Goal: Task Accomplishment & Management: Use online tool/utility

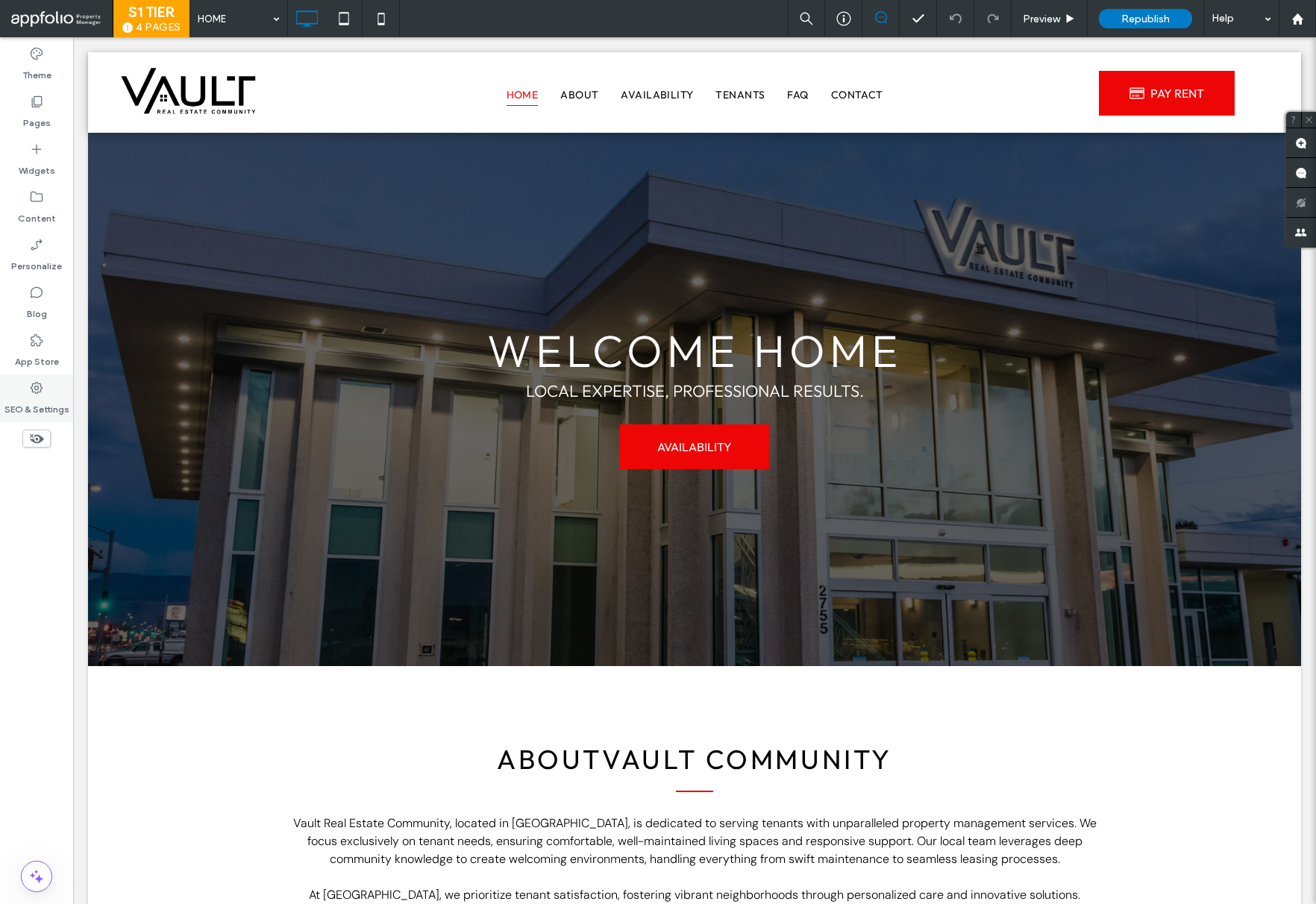
click at [32, 389] on use at bounding box center [36, 387] width 12 height 12
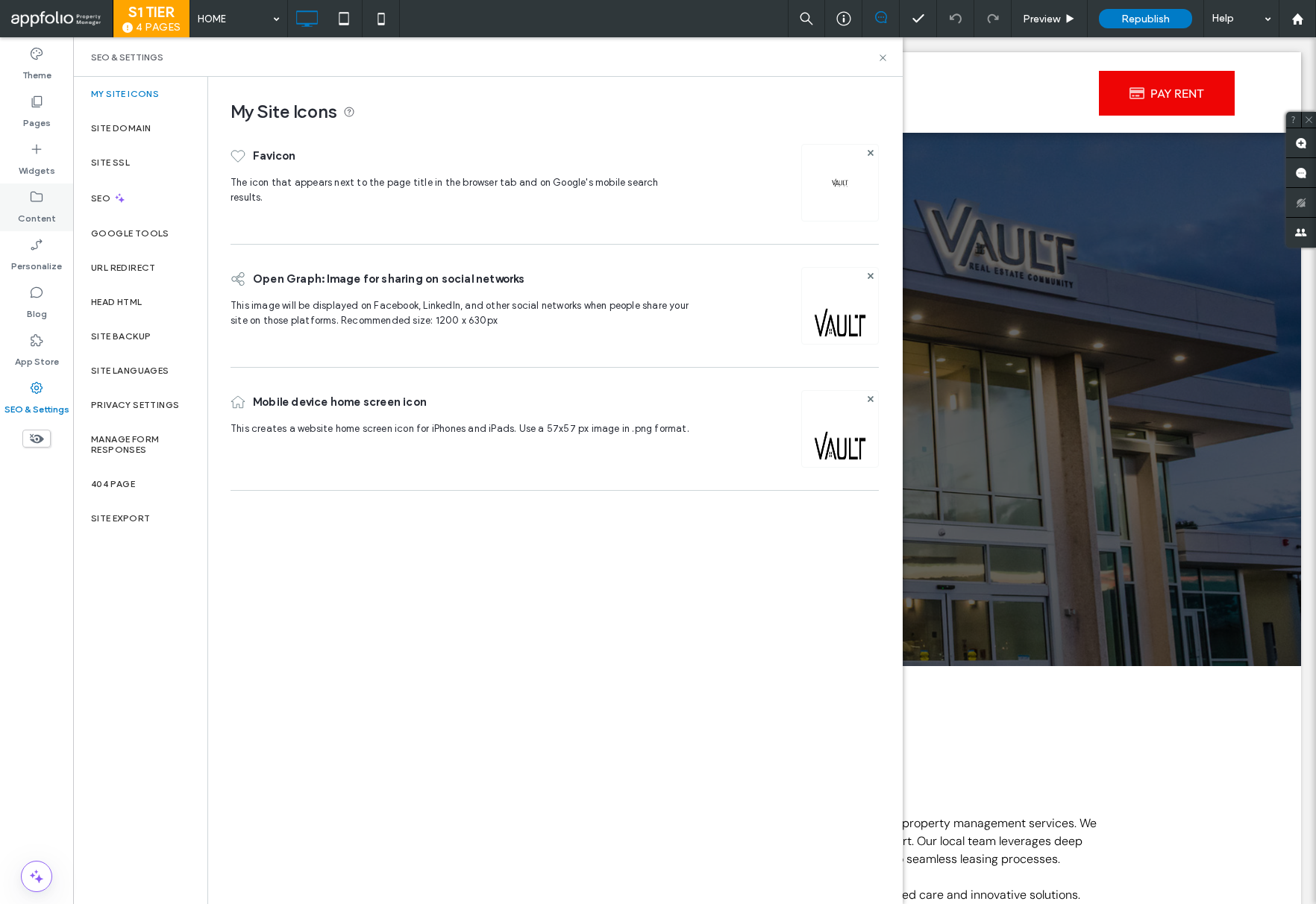
drag, startPoint x: 23, startPoint y: 211, endPoint x: 36, endPoint y: 208, distance: 13.3
click at [23, 211] on label "Content" at bounding box center [37, 215] width 38 height 21
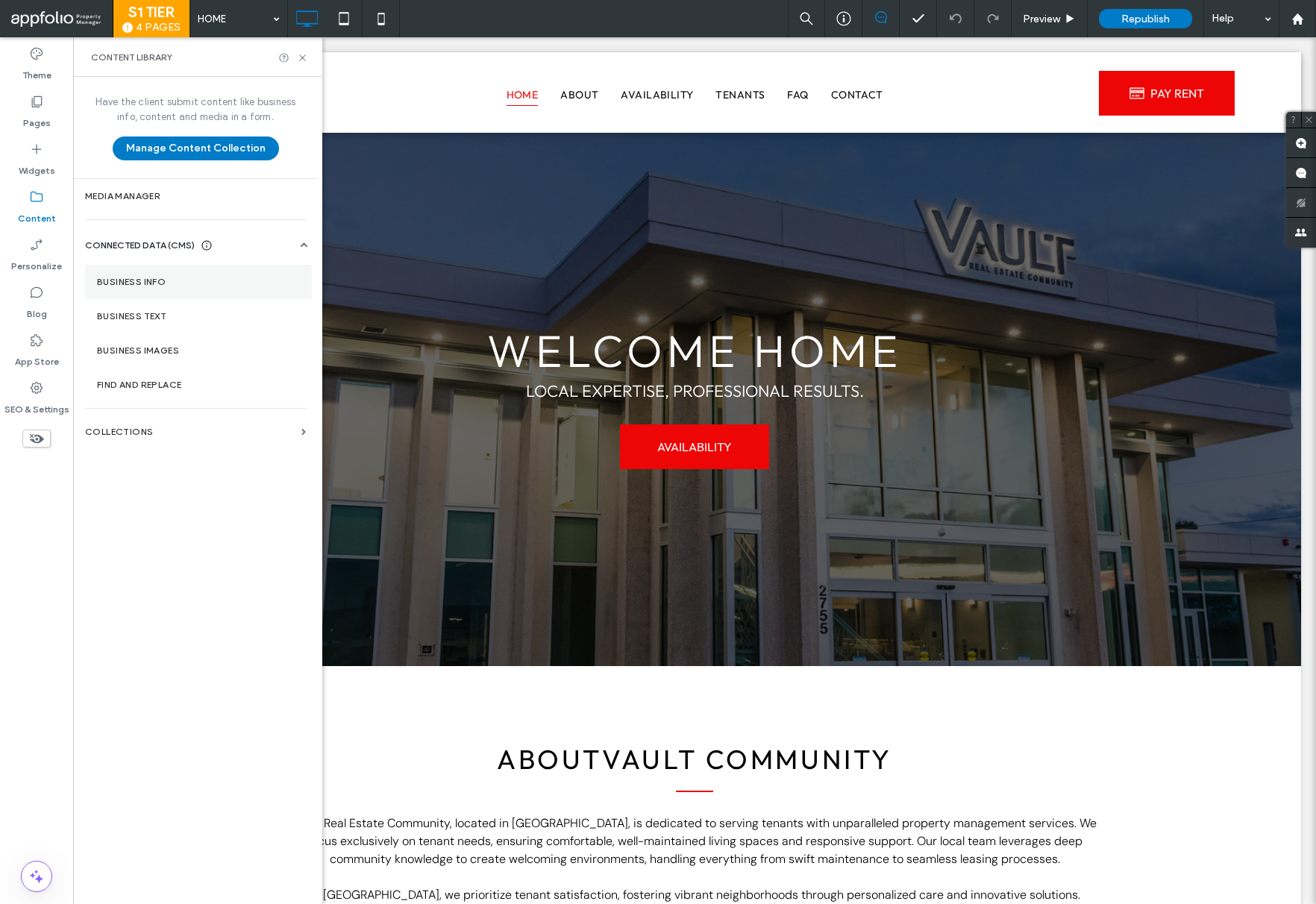
click at [145, 277] on label "Business Info" at bounding box center [198, 281] width 203 height 10
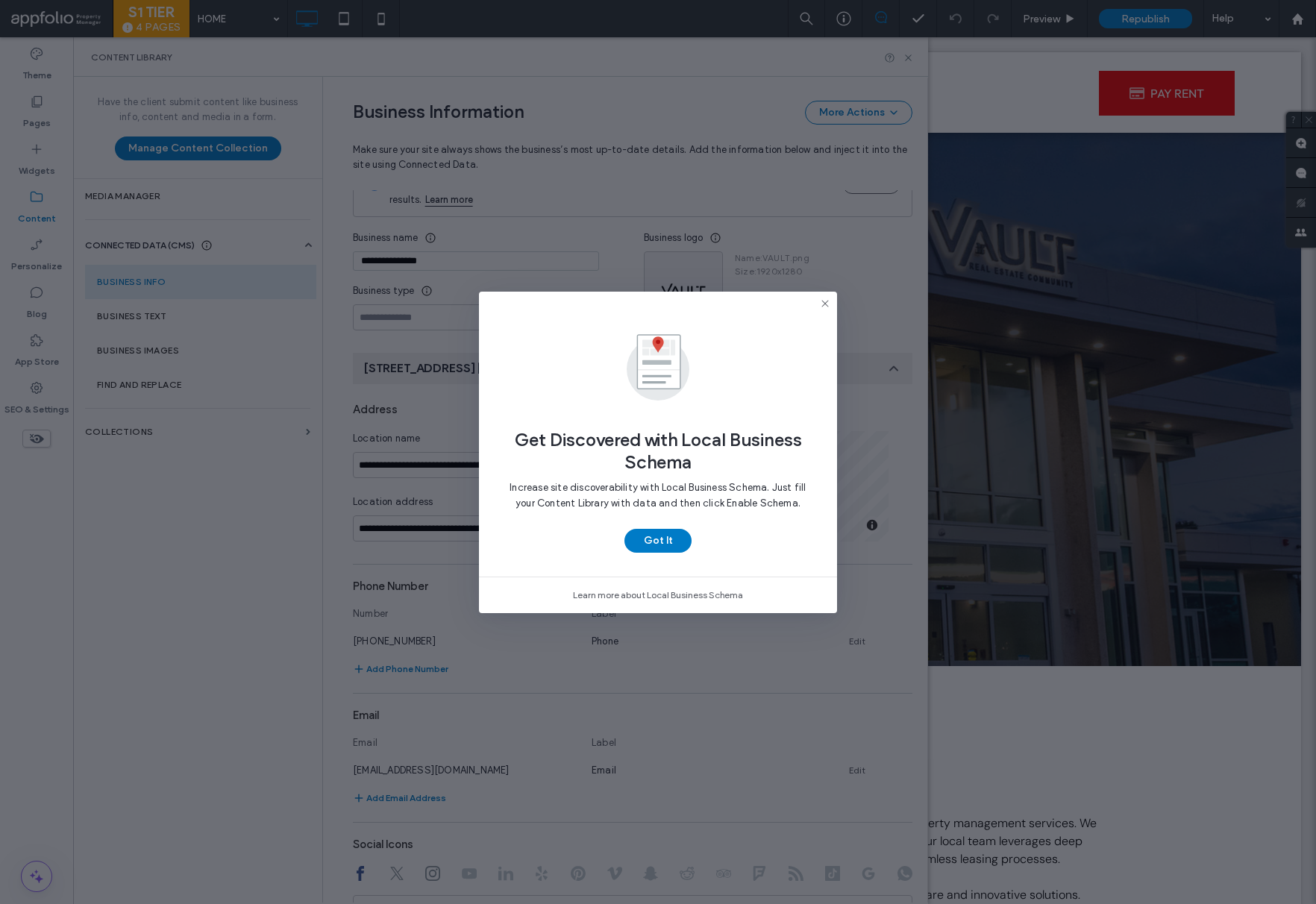
click at [660, 553] on div "Get Discovered with Local Business Schema Increase site discoverability with Lo…" at bounding box center [658, 434] width 358 height 285
click at [646, 546] on button "Got It" at bounding box center [658, 541] width 67 height 24
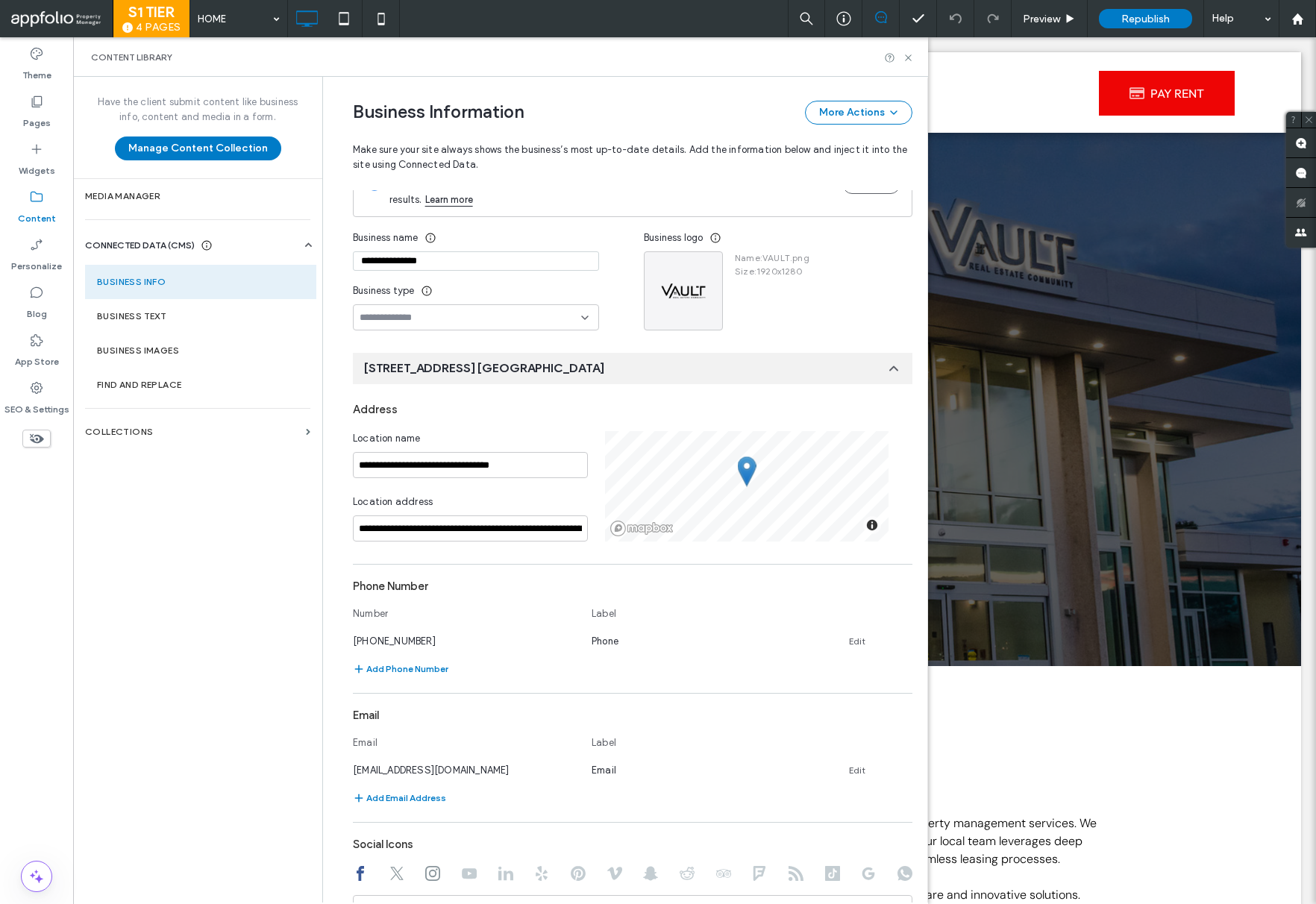
scroll to position [294, 0]
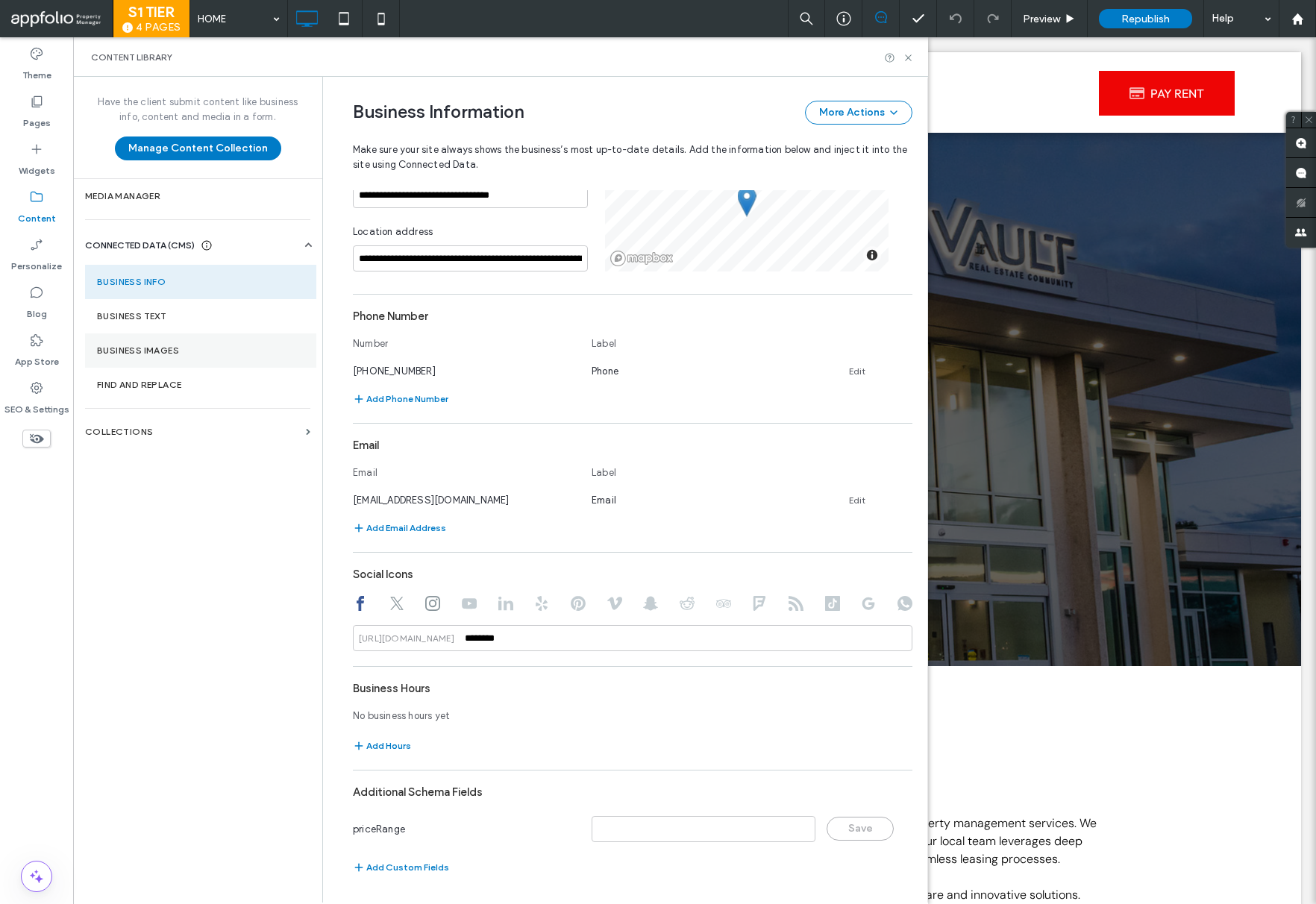
drag, startPoint x: 180, startPoint y: 305, endPoint x: 306, endPoint y: 360, distance: 137.5
click at [180, 305] on section "Business Text" at bounding box center [201, 316] width 232 height 34
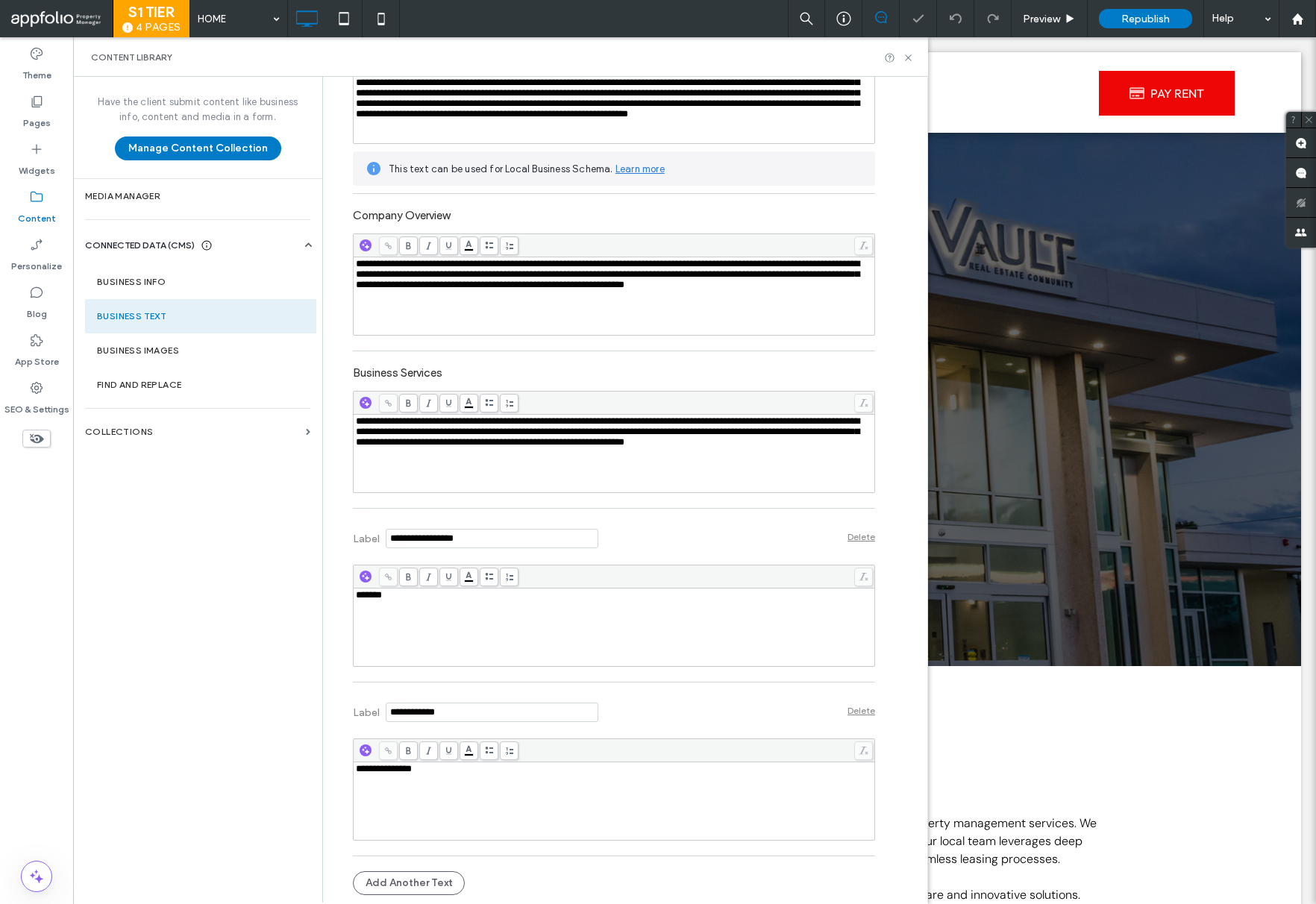
scroll to position [0, 0]
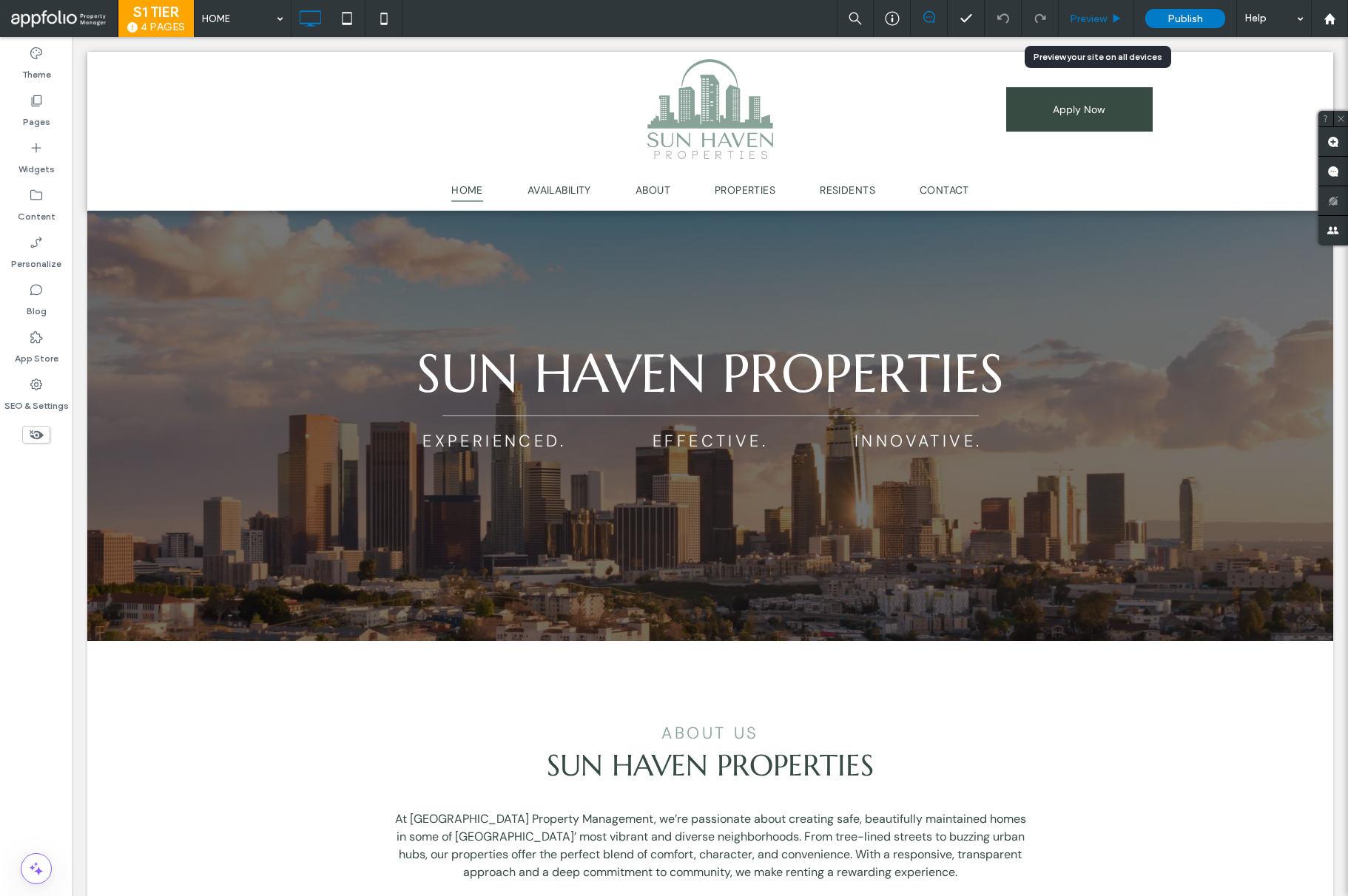
click at [1099, 15] on span "Preview" at bounding box center [1088, 18] width 37 height 12
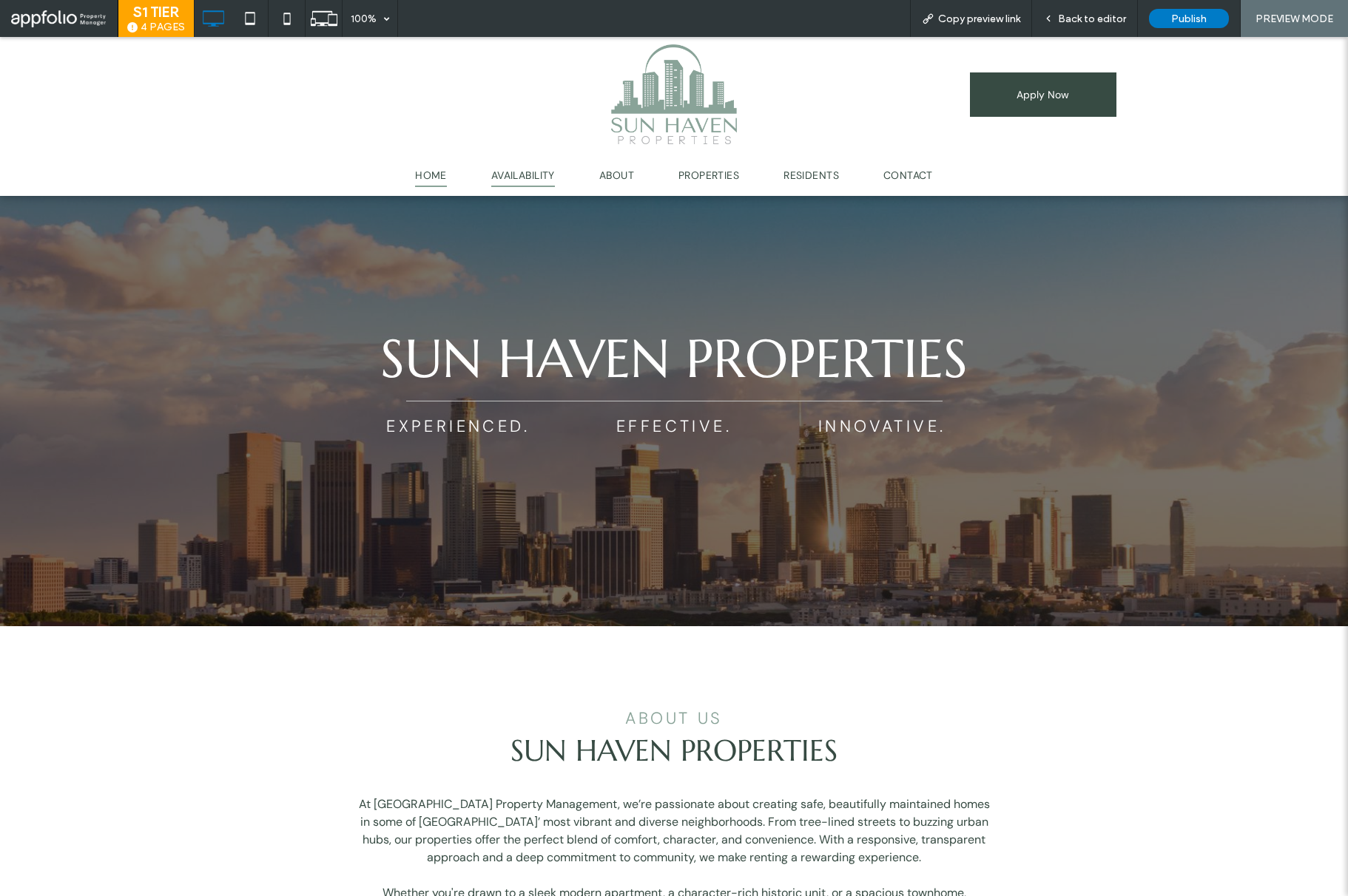
click at [533, 183] on span "AVAILABILITY" at bounding box center [523, 176] width 64 height 23
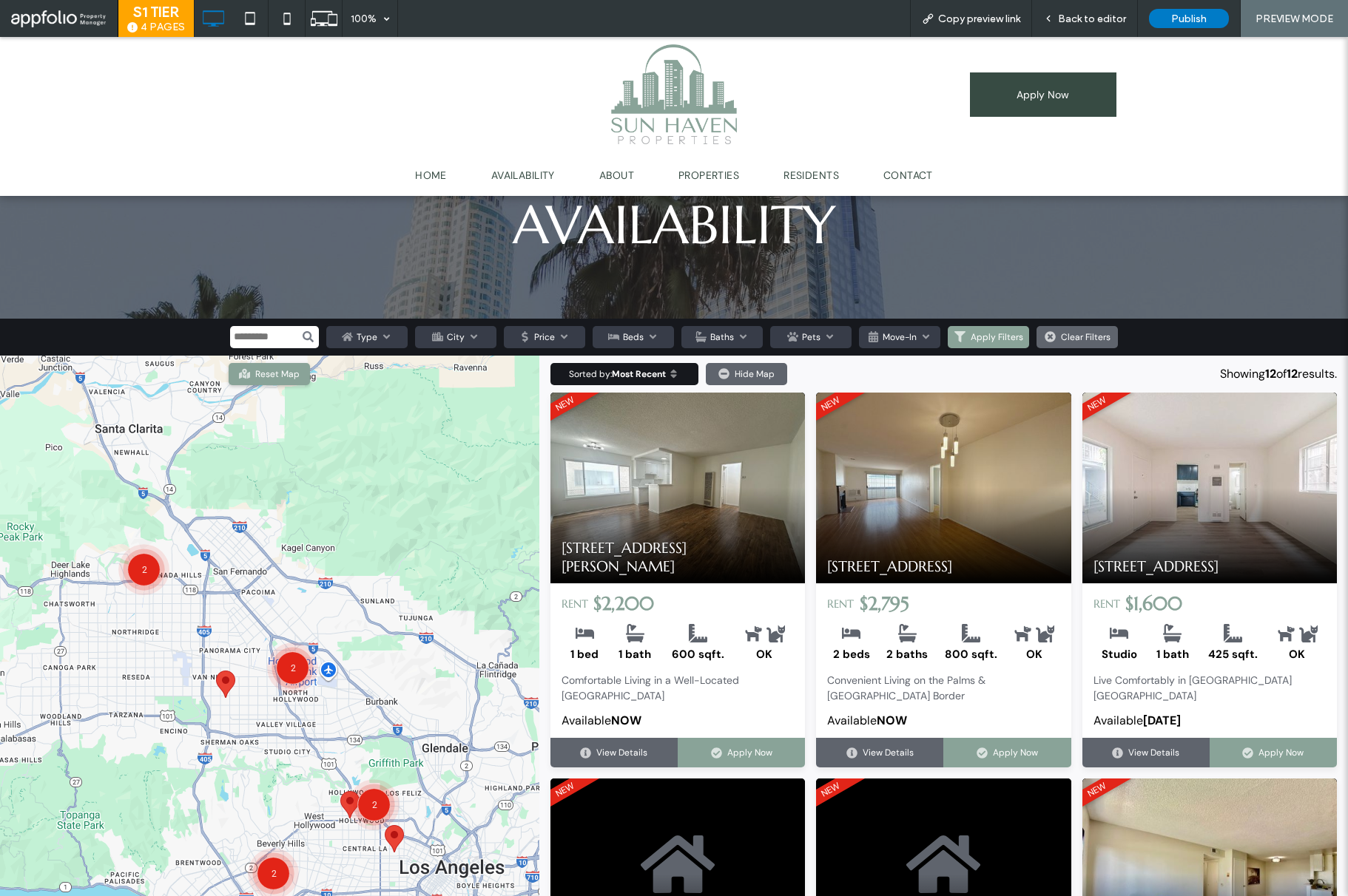
scroll to position [80, 0]
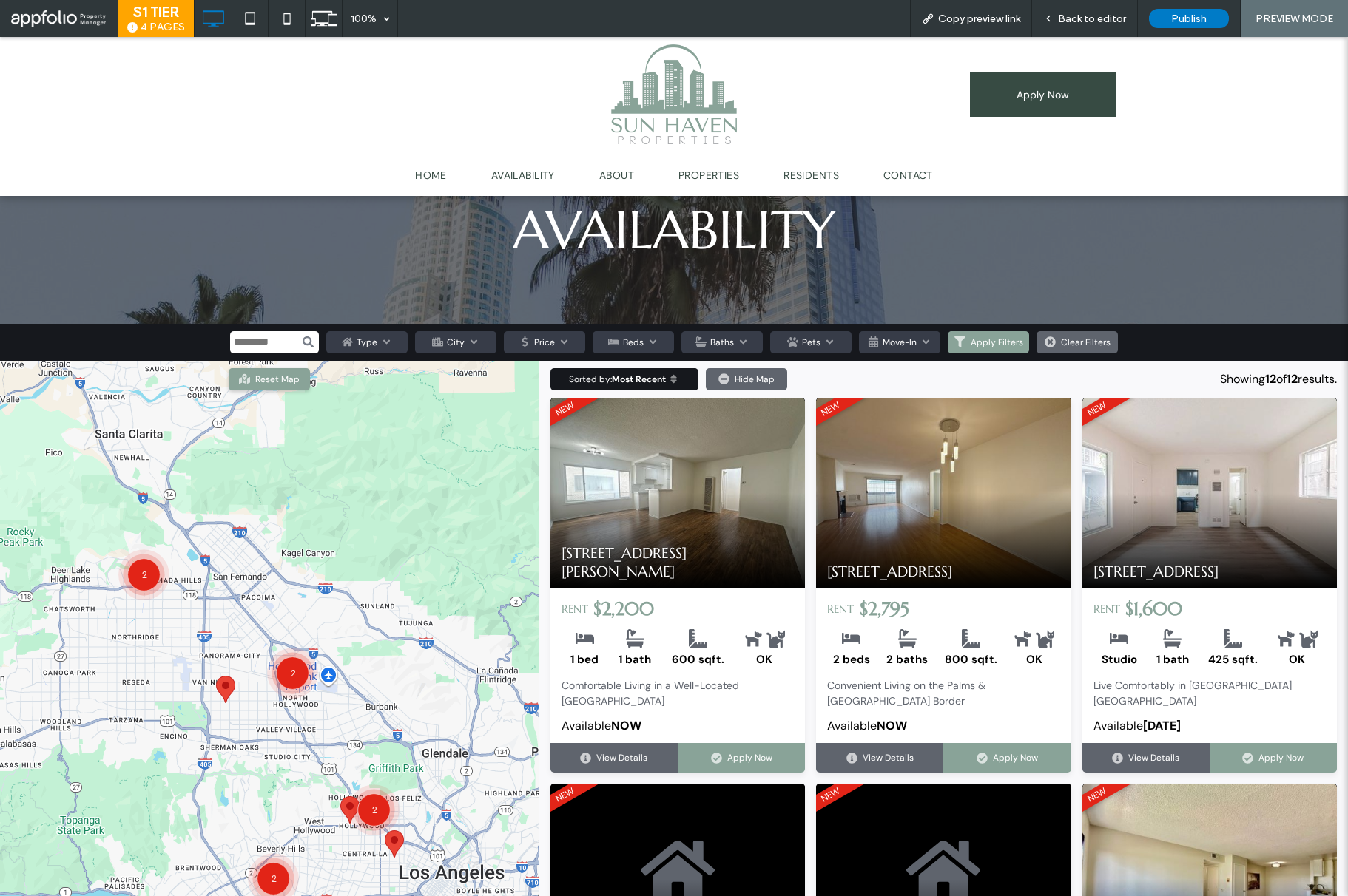
click at [758, 606] on h3 "RENT $2,200" at bounding box center [677, 609] width 232 height 18
click at [642, 760] on link "View Details" at bounding box center [613, 758] width 127 height 29
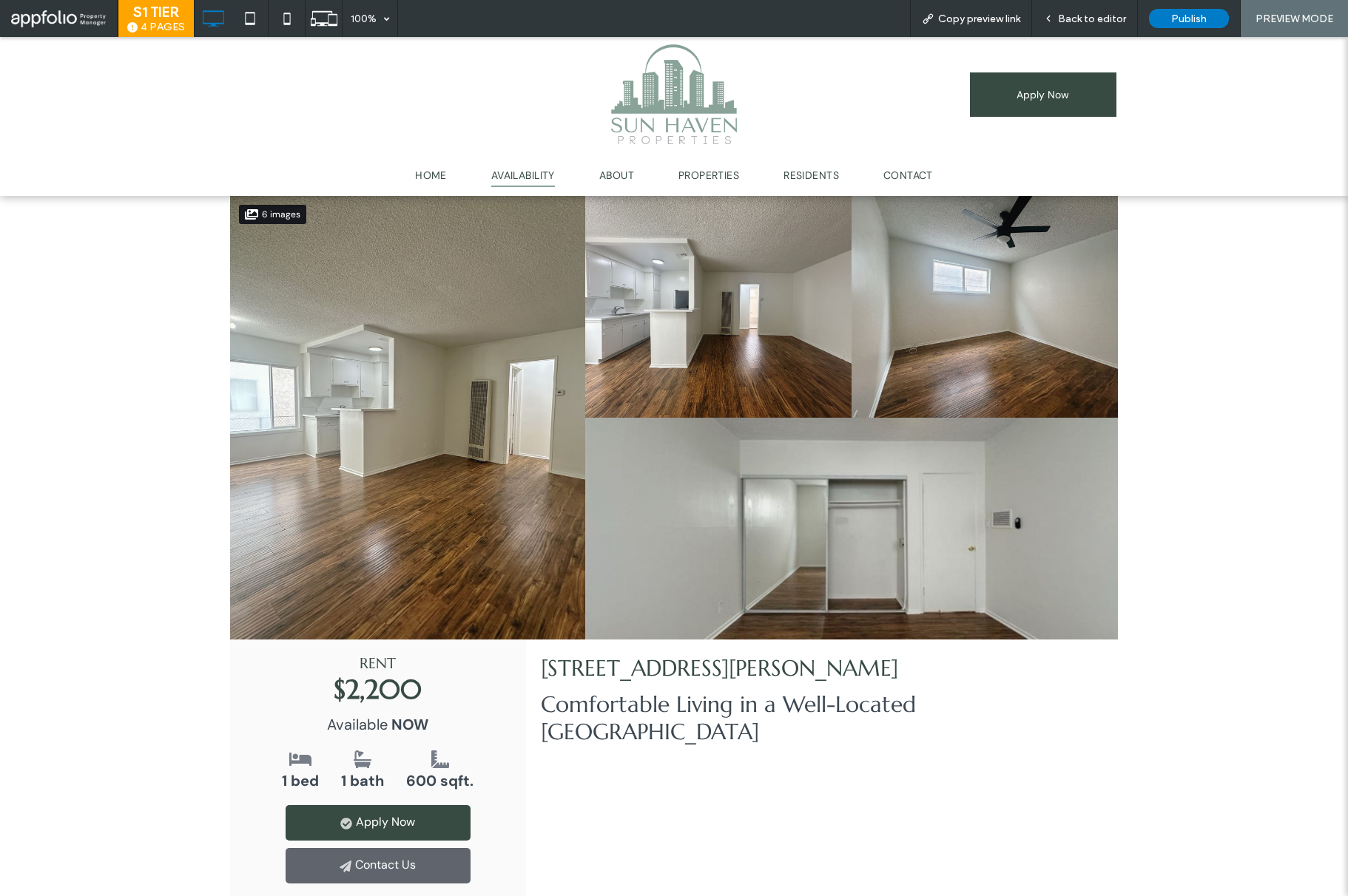
click at [519, 173] on span "AVAILABILITY" at bounding box center [523, 176] width 64 height 23
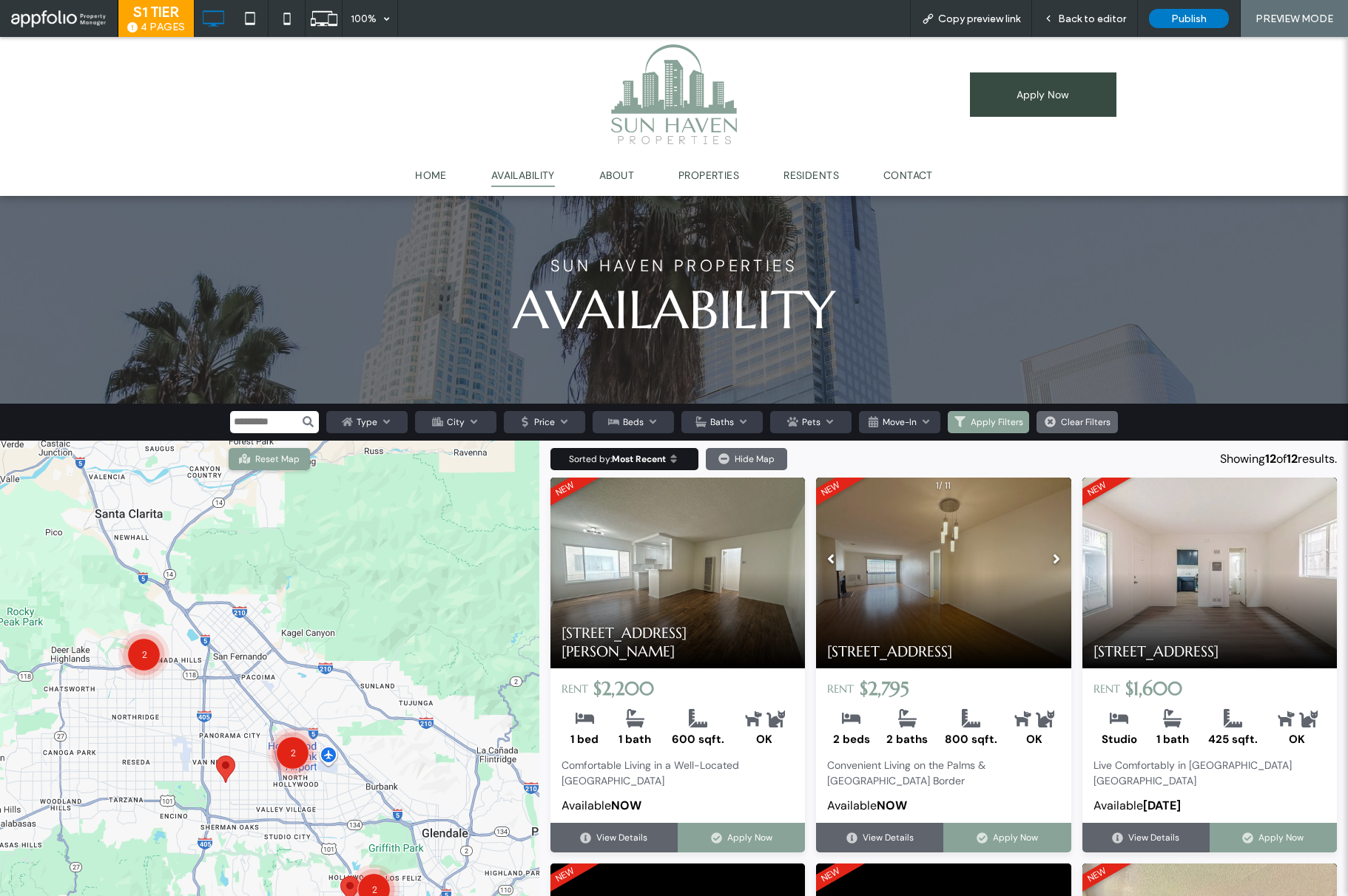
click at [973, 539] on div "10201 Woodbine Street, Los Angeles, CA 90034" at bounding box center [943, 573] width 254 height 191
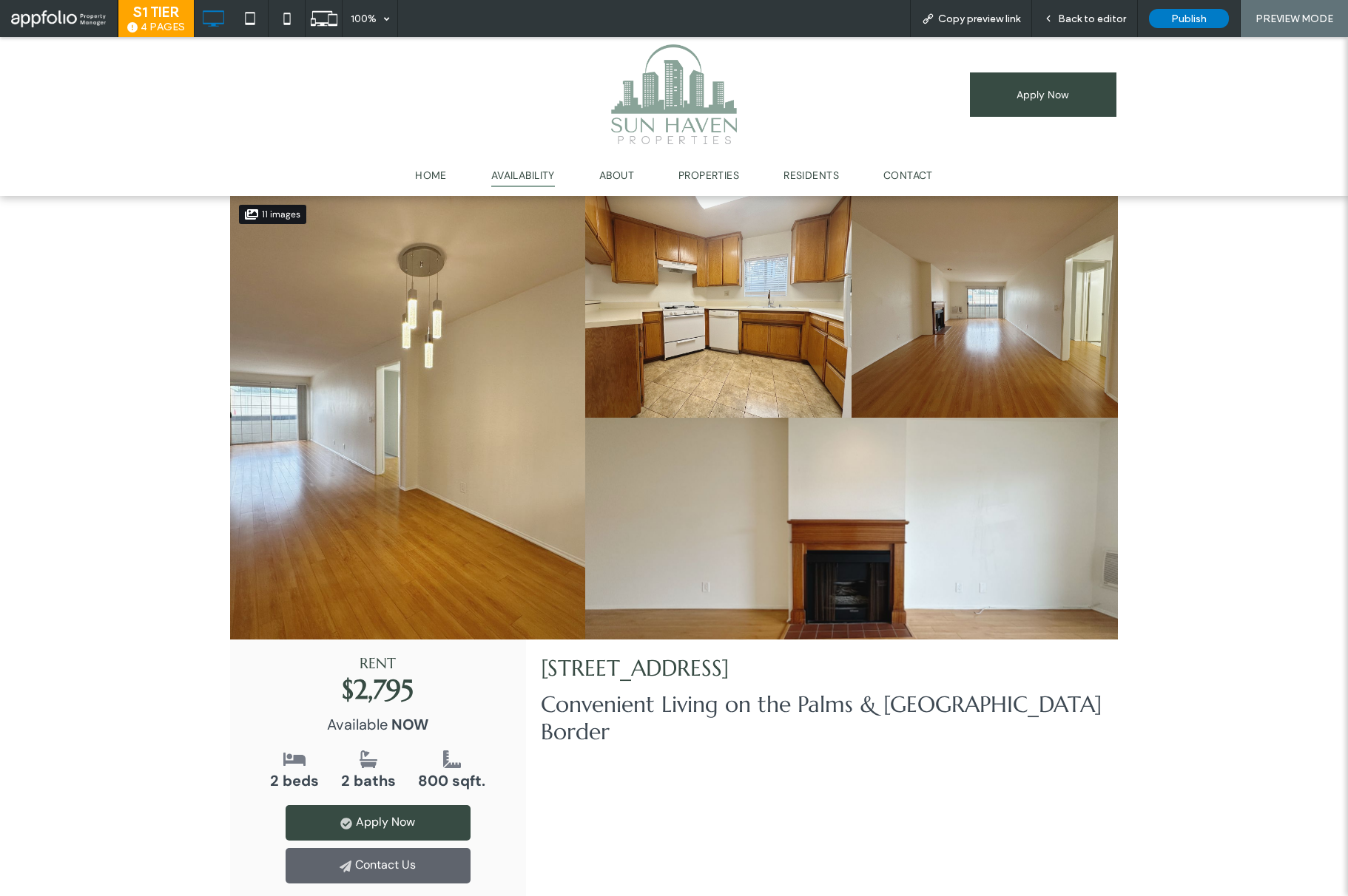
drag, startPoint x: 525, startPoint y: 182, endPoint x: 525, endPoint y: 219, distance: 37.0
click at [525, 182] on span "AVAILABILITY" at bounding box center [523, 176] width 64 height 23
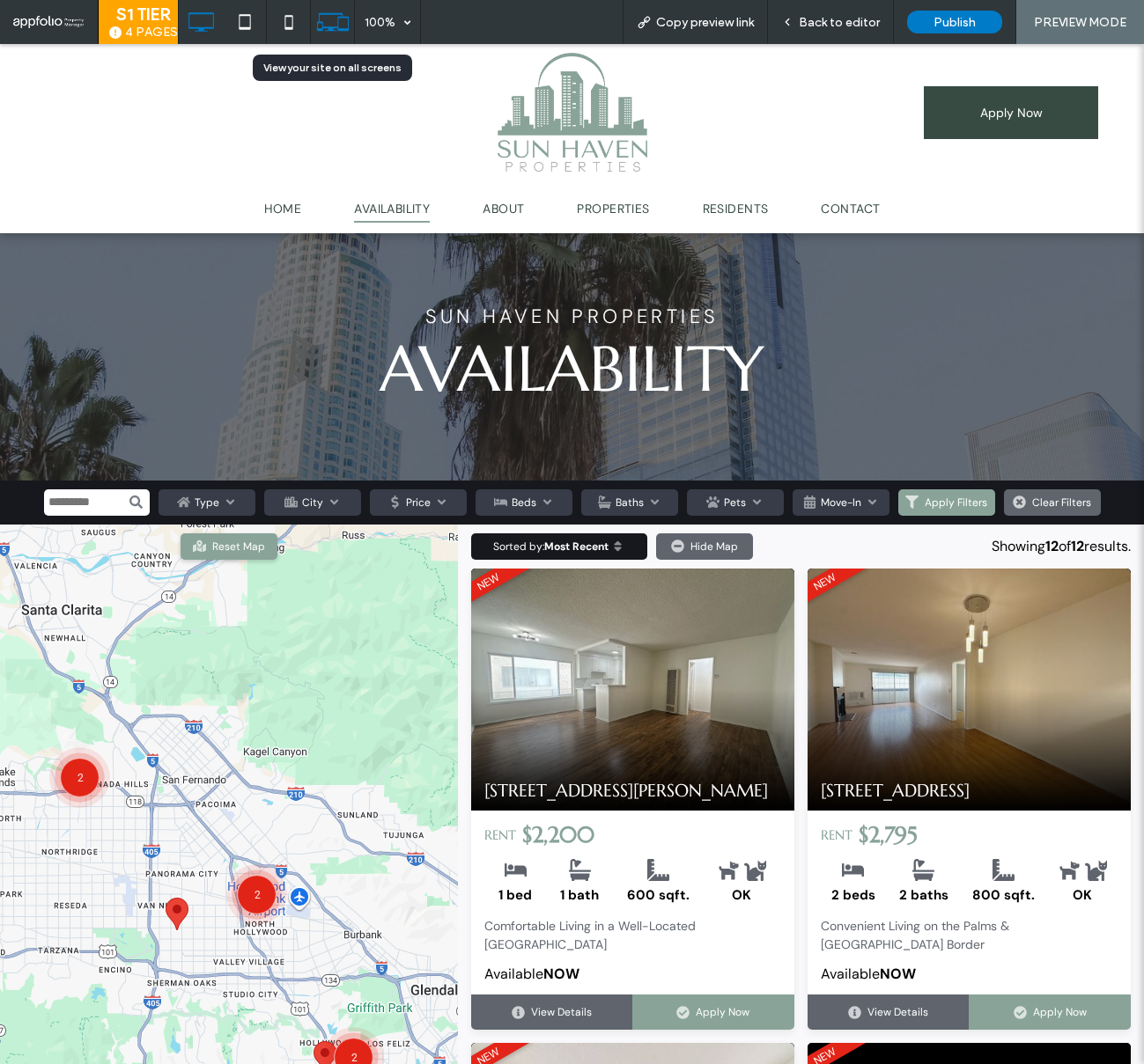
click at [337, 30] on use at bounding box center [332, 21] width 32 height 17
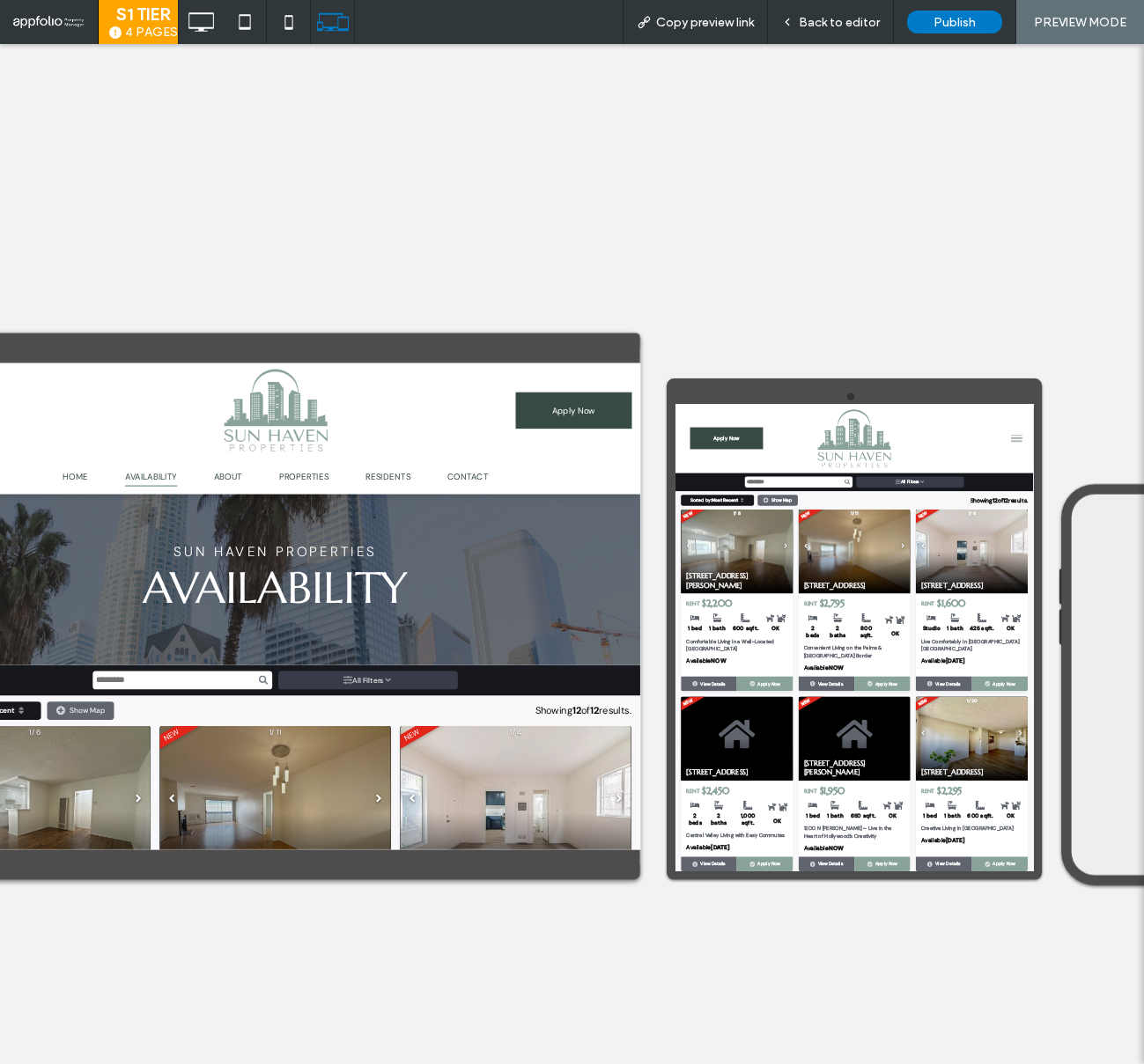
click at [494, 953] on div "10201 Woodbine Street, Los Angeles, CA 90034" at bounding box center [439, 1014] width 335 height 251
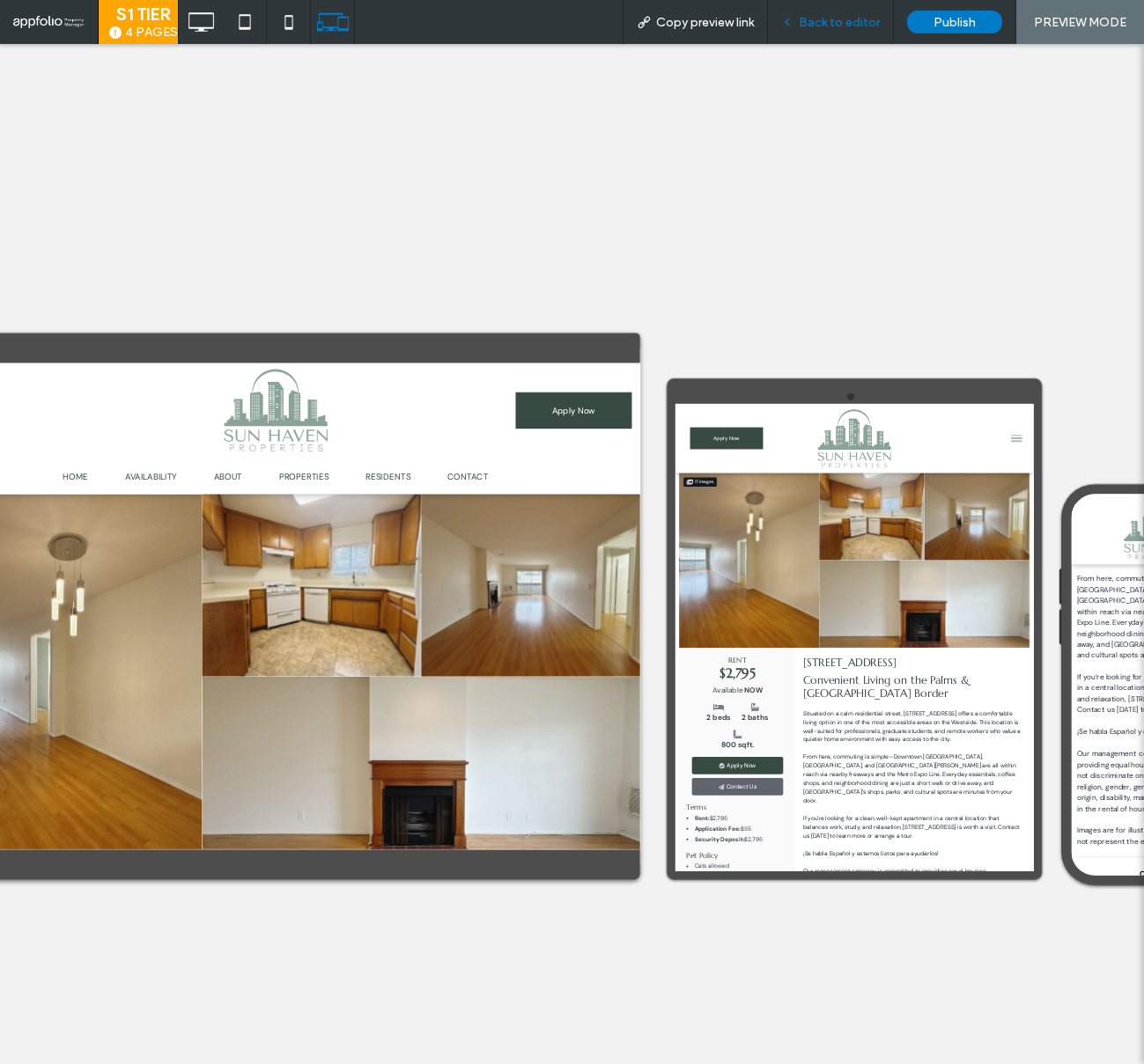
click at [832, 35] on div "Back to editor" at bounding box center [830, 22] width 126 height 44
click at [832, 28] on span "Back to editor" at bounding box center [839, 22] width 81 height 15
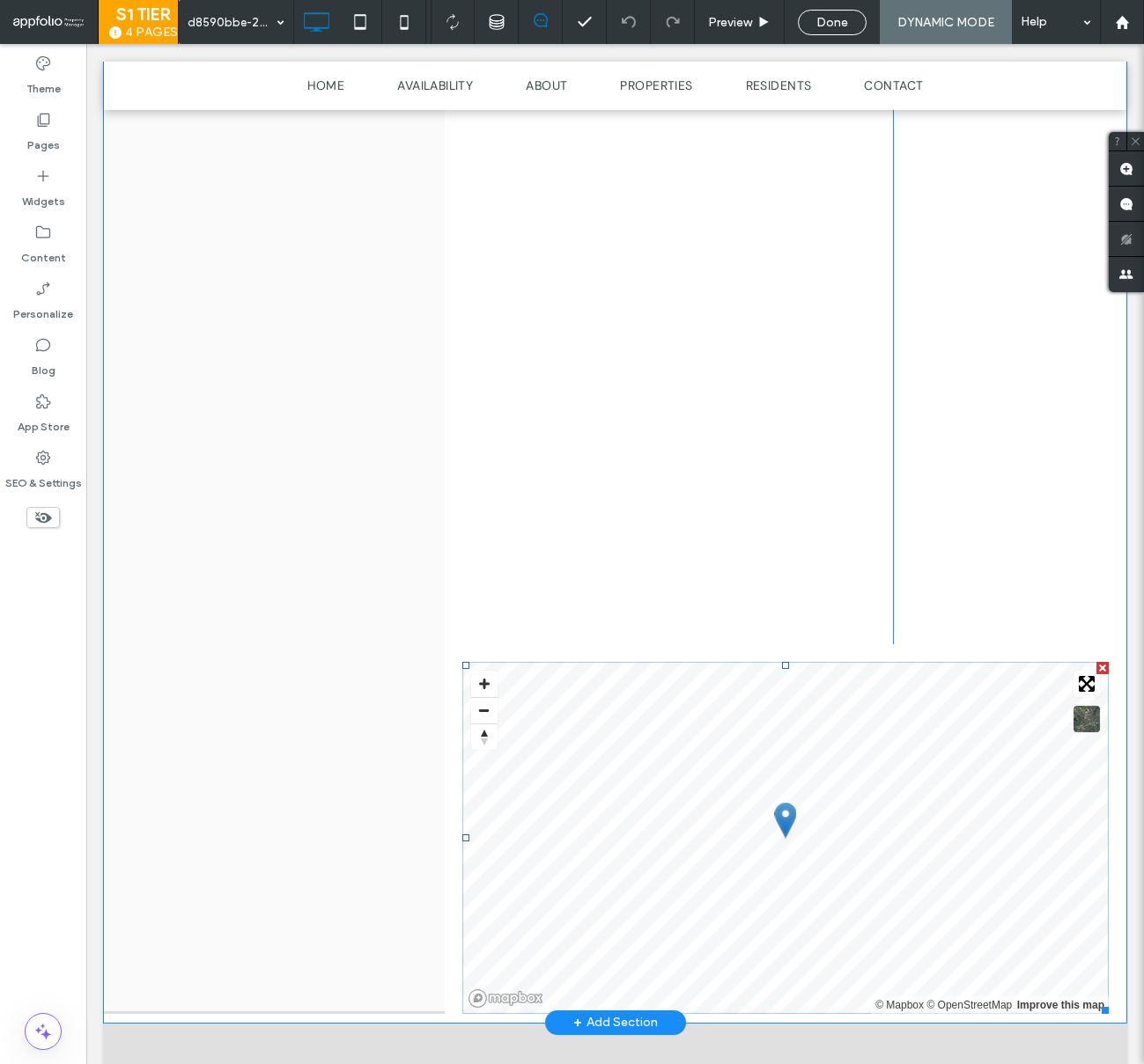
scroll to position [2217, 0]
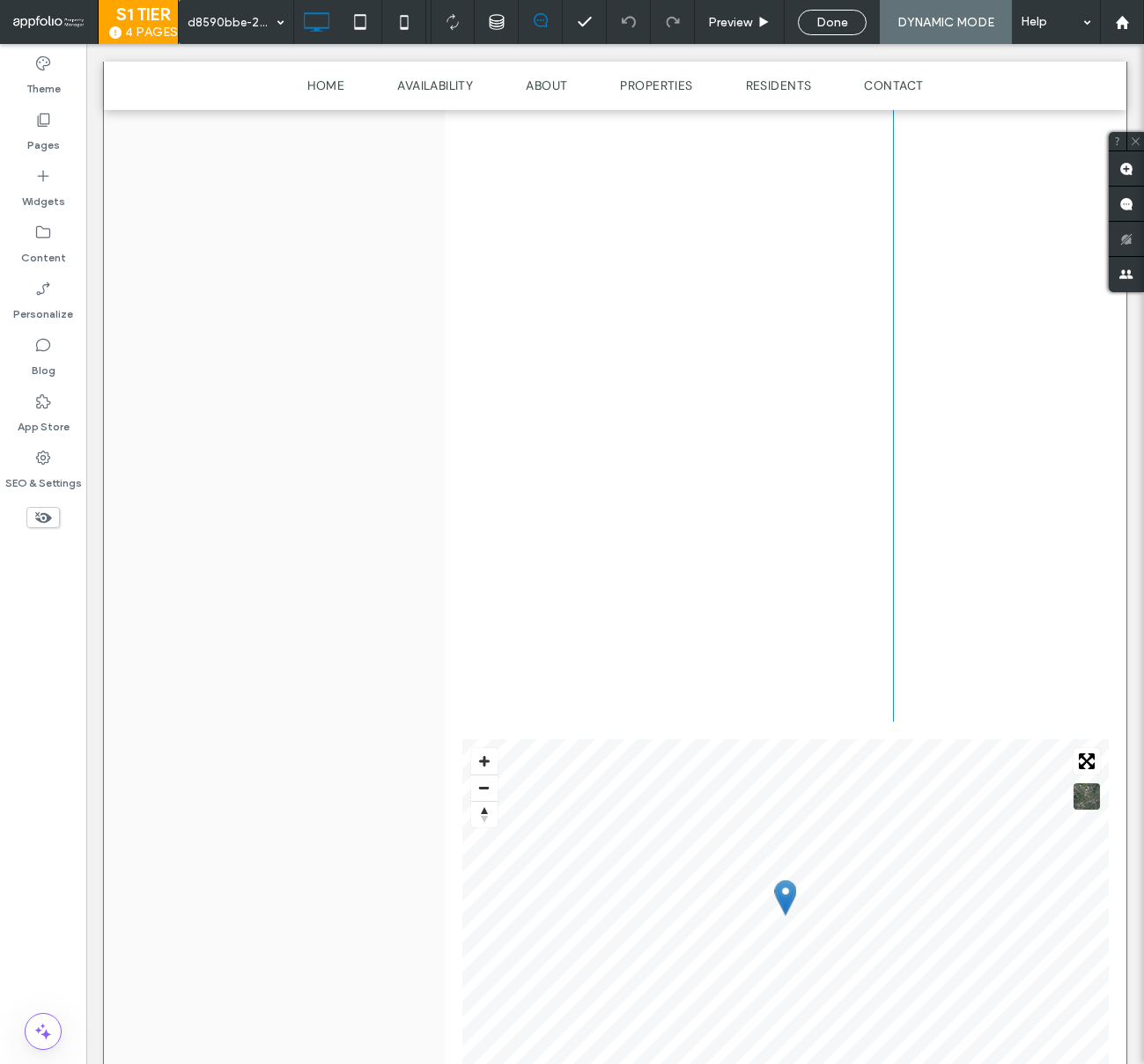
click at [718, 481] on div "Contact us: (213) 868-3370 Click To Paste" at bounding box center [677, 137] width 430 height 1170
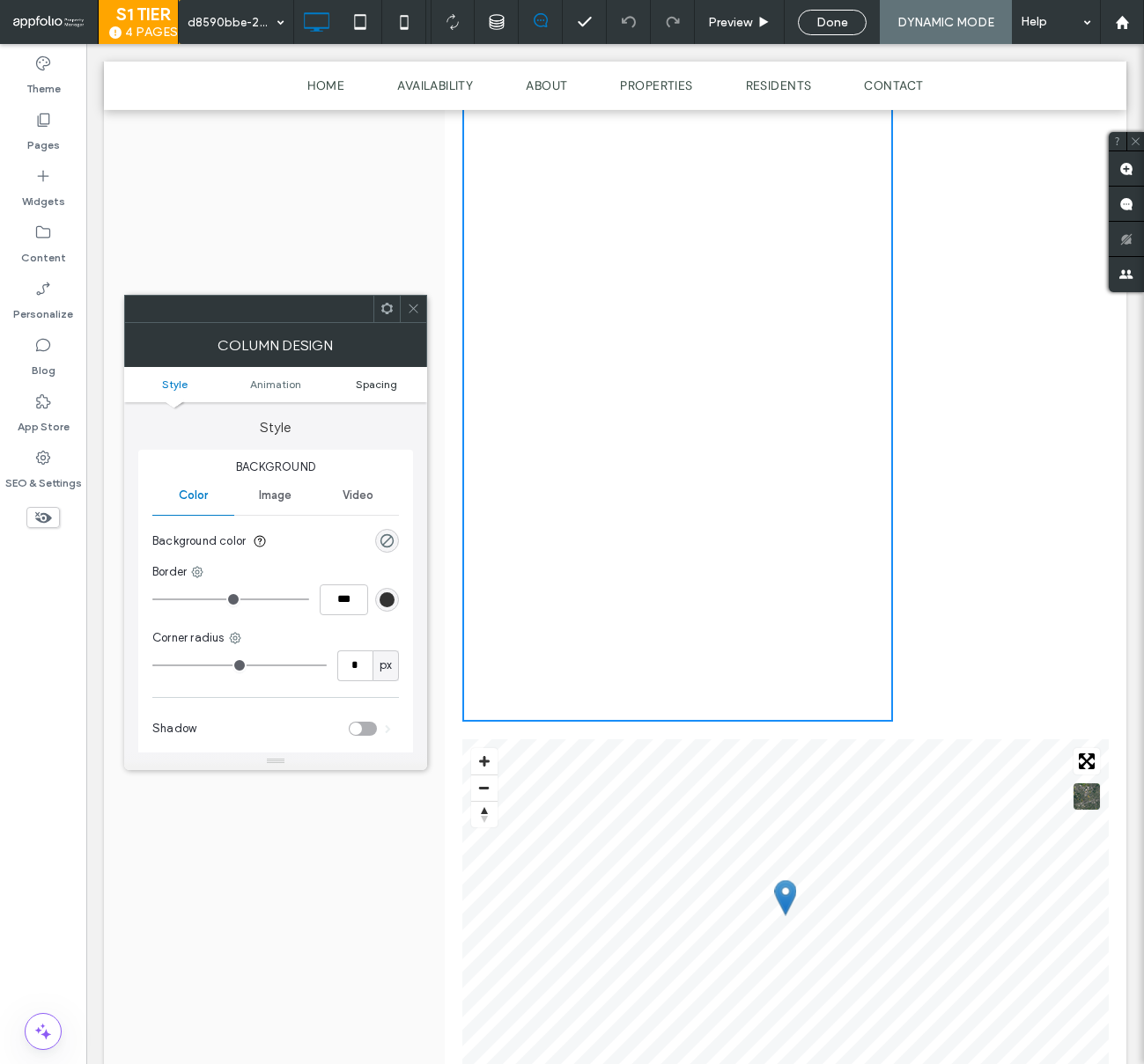
click at [393, 389] on span "Spacing" at bounding box center [376, 384] width 41 height 13
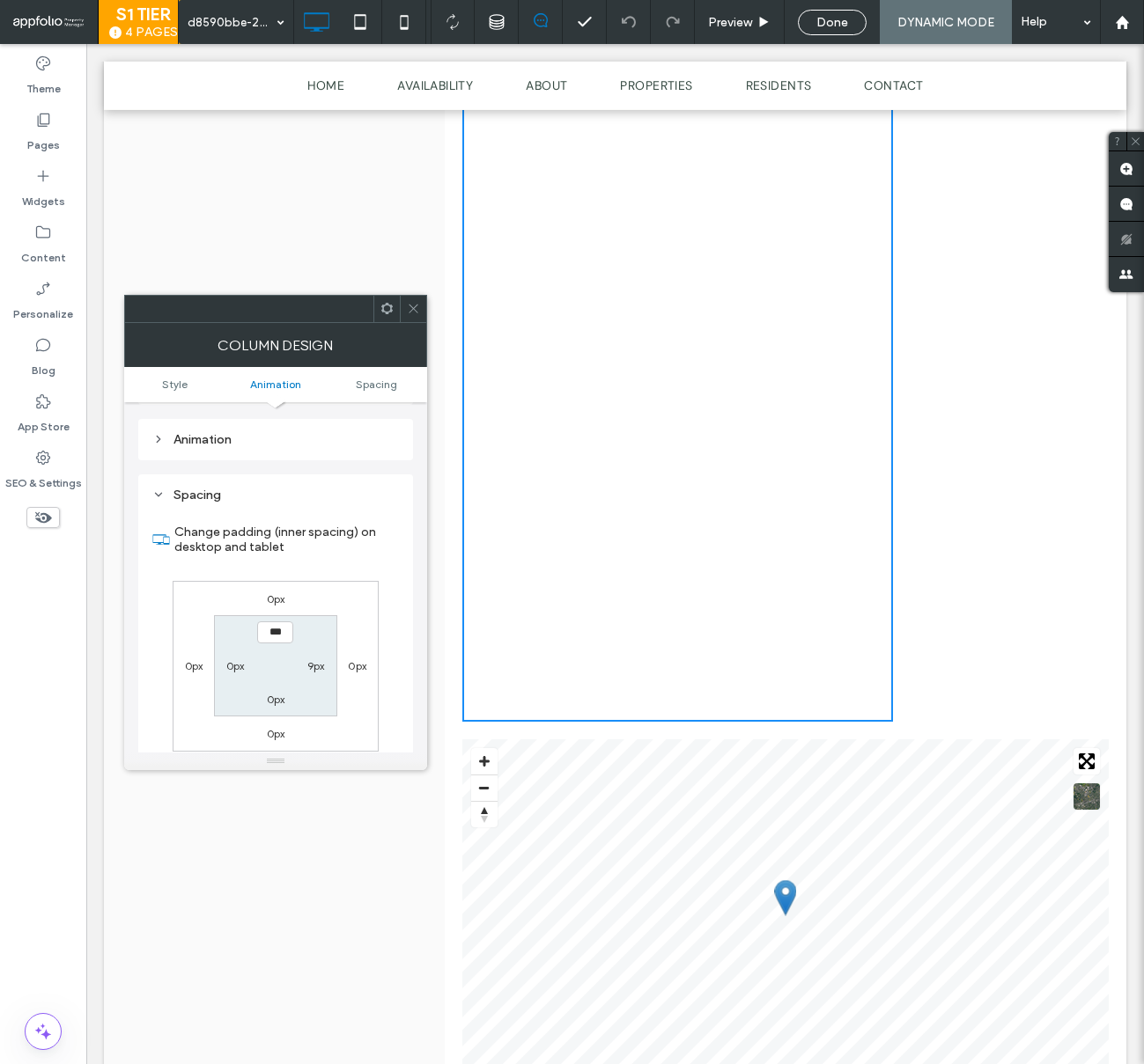
scroll to position [413, 0]
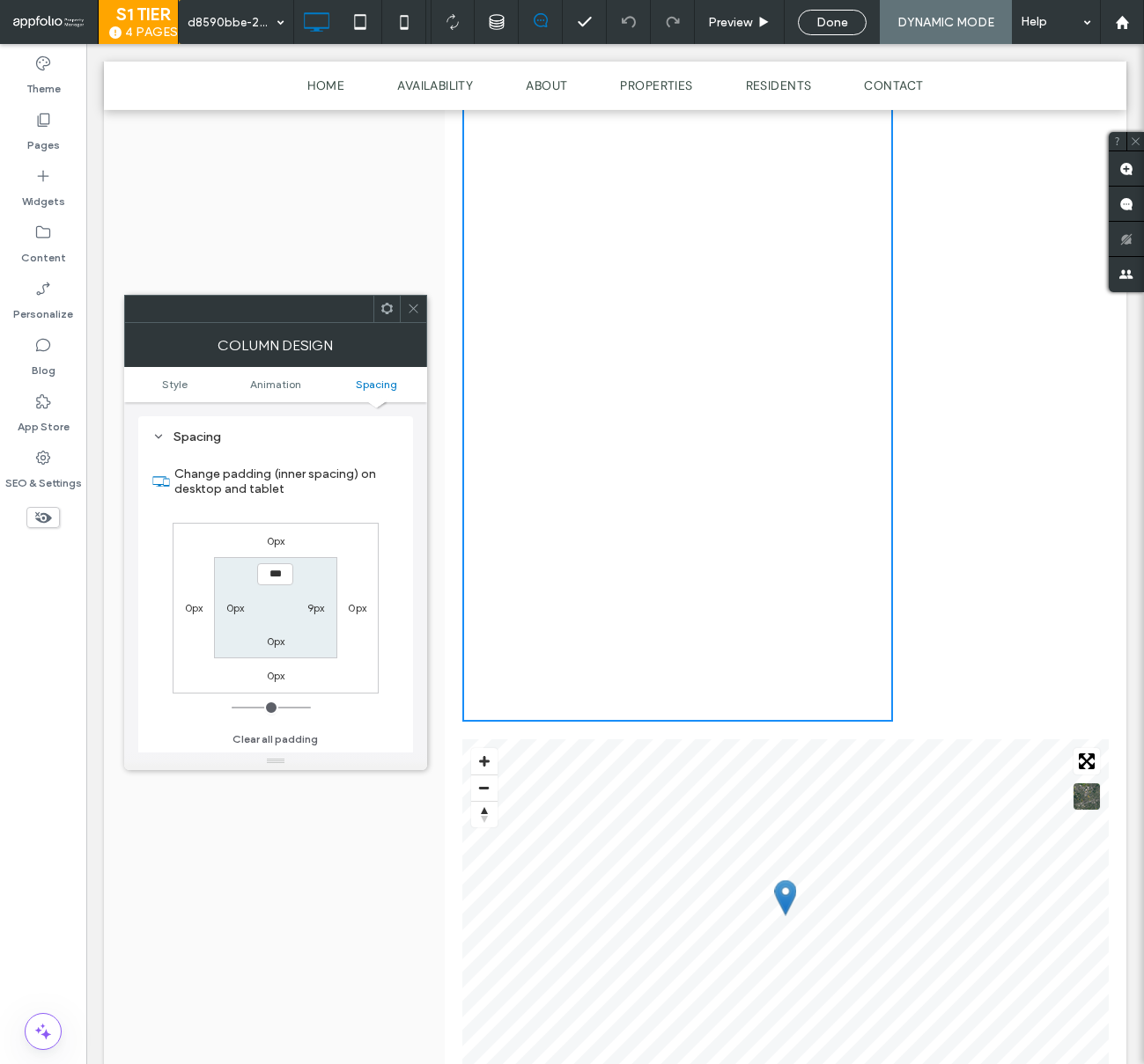
click at [411, 304] on icon at bounding box center [413, 308] width 13 height 13
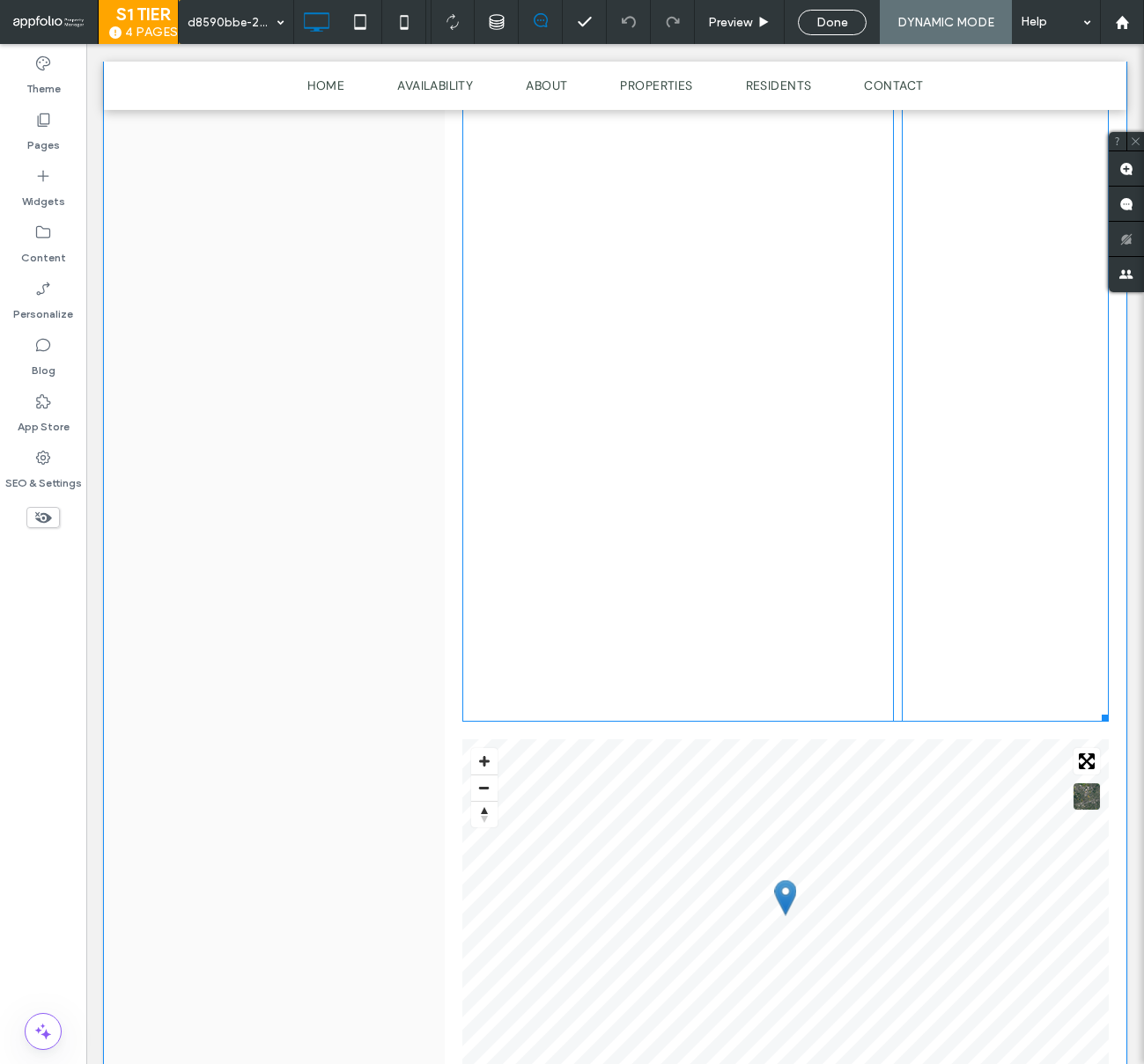
click at [1048, 399] on span at bounding box center [1005, 137] width 208 height 1170
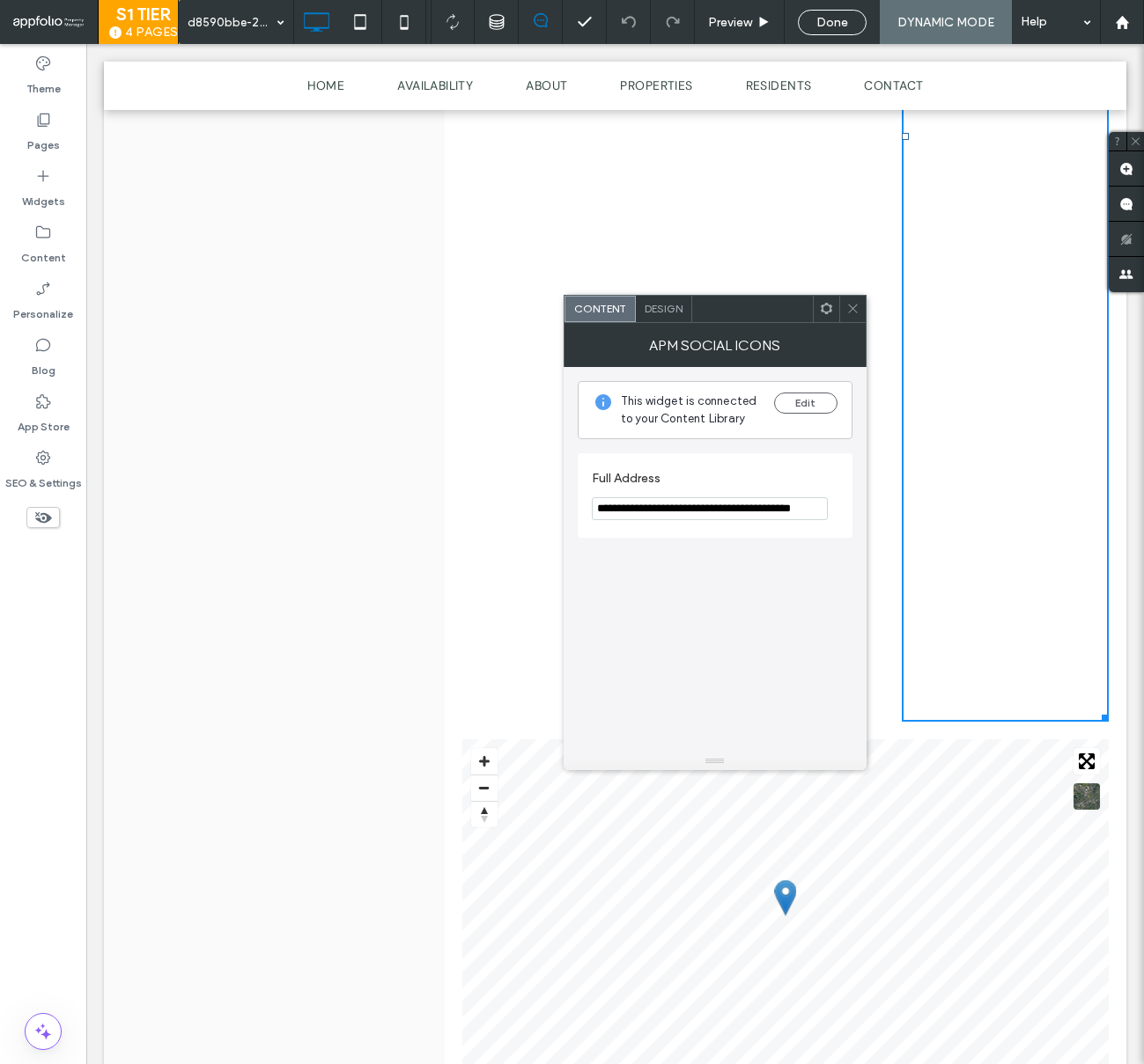
click at [661, 316] on div "Design" at bounding box center [663, 309] width 56 height 27
click at [697, 532] on div "Spacing" at bounding box center [715, 515] width 274 height 41
click at [702, 527] on div "Spacing" at bounding box center [715, 515] width 274 height 41
click at [661, 520] on div "Spacing" at bounding box center [715, 515] width 247 height 15
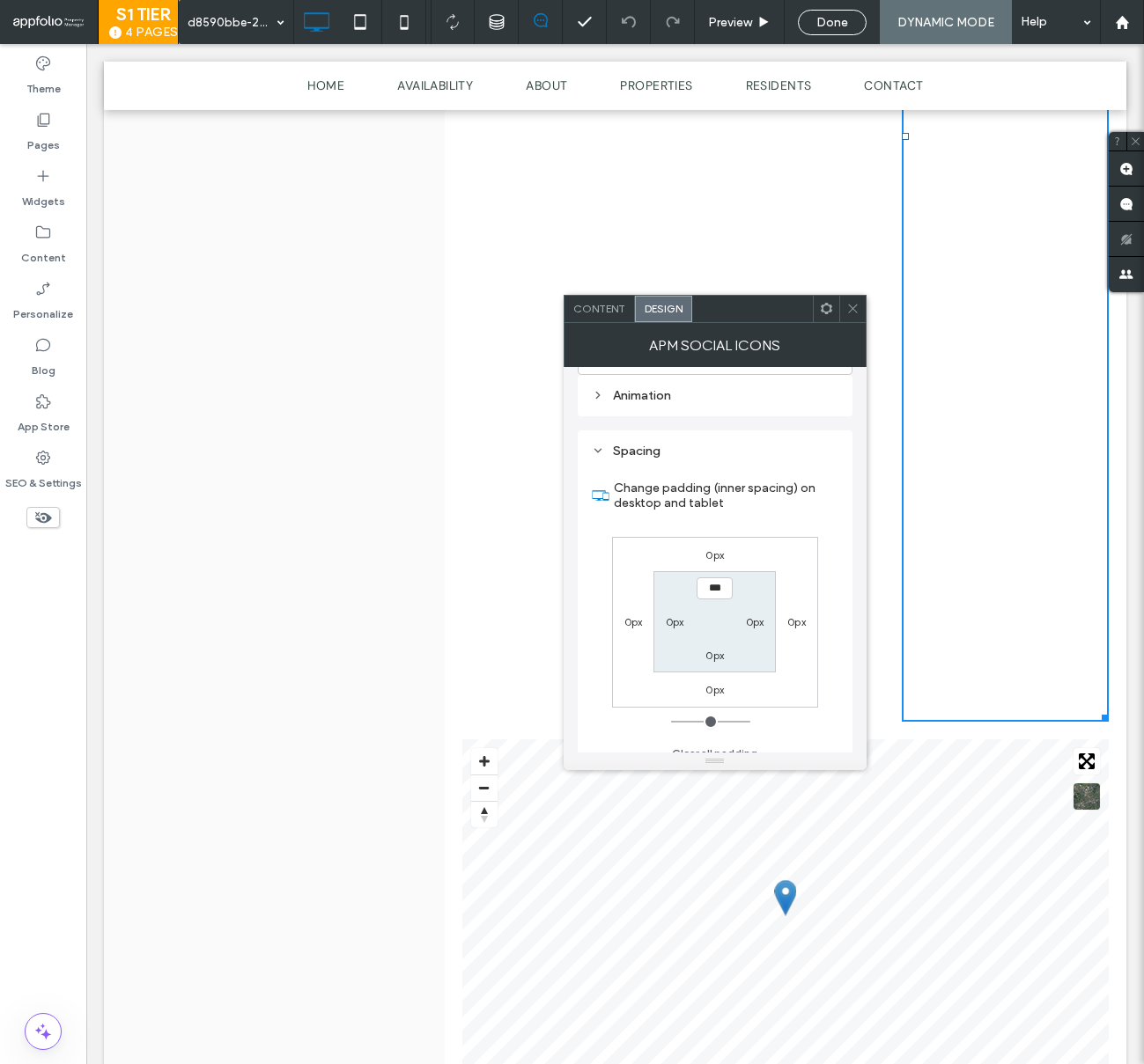
scroll to position [92, 0]
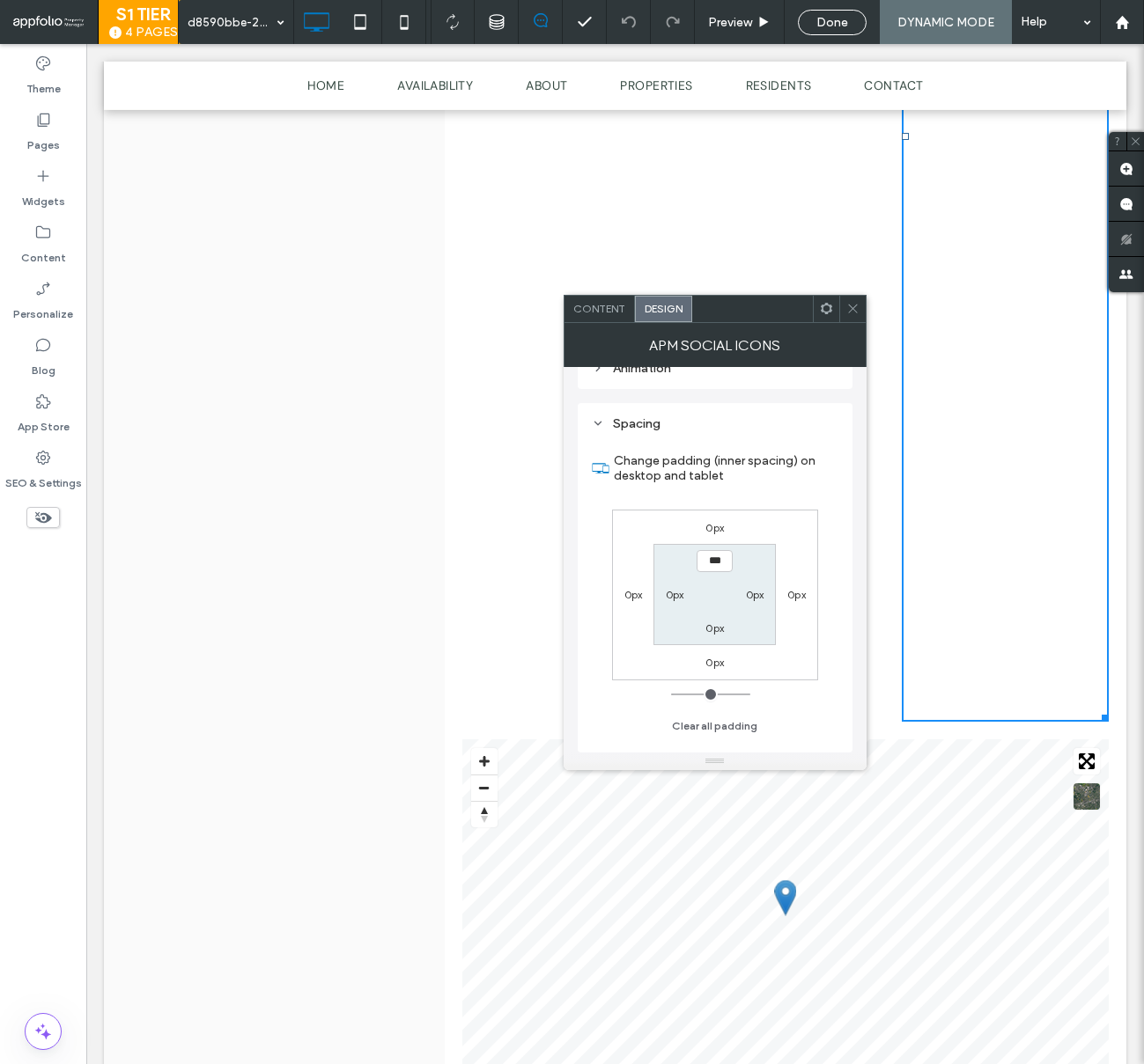
click at [846, 312] on icon at bounding box center [852, 308] width 13 height 13
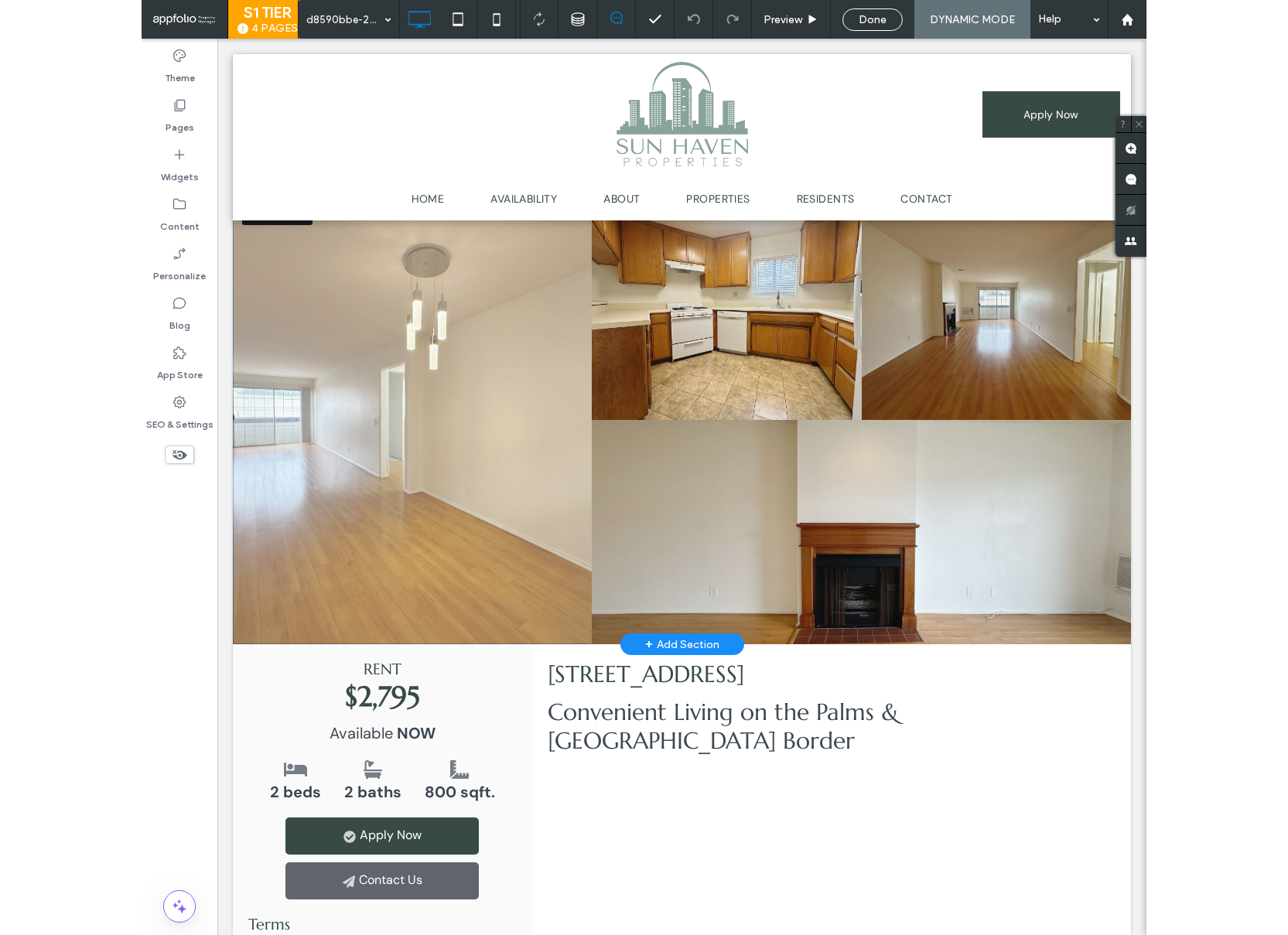
scroll to position [0, 0]
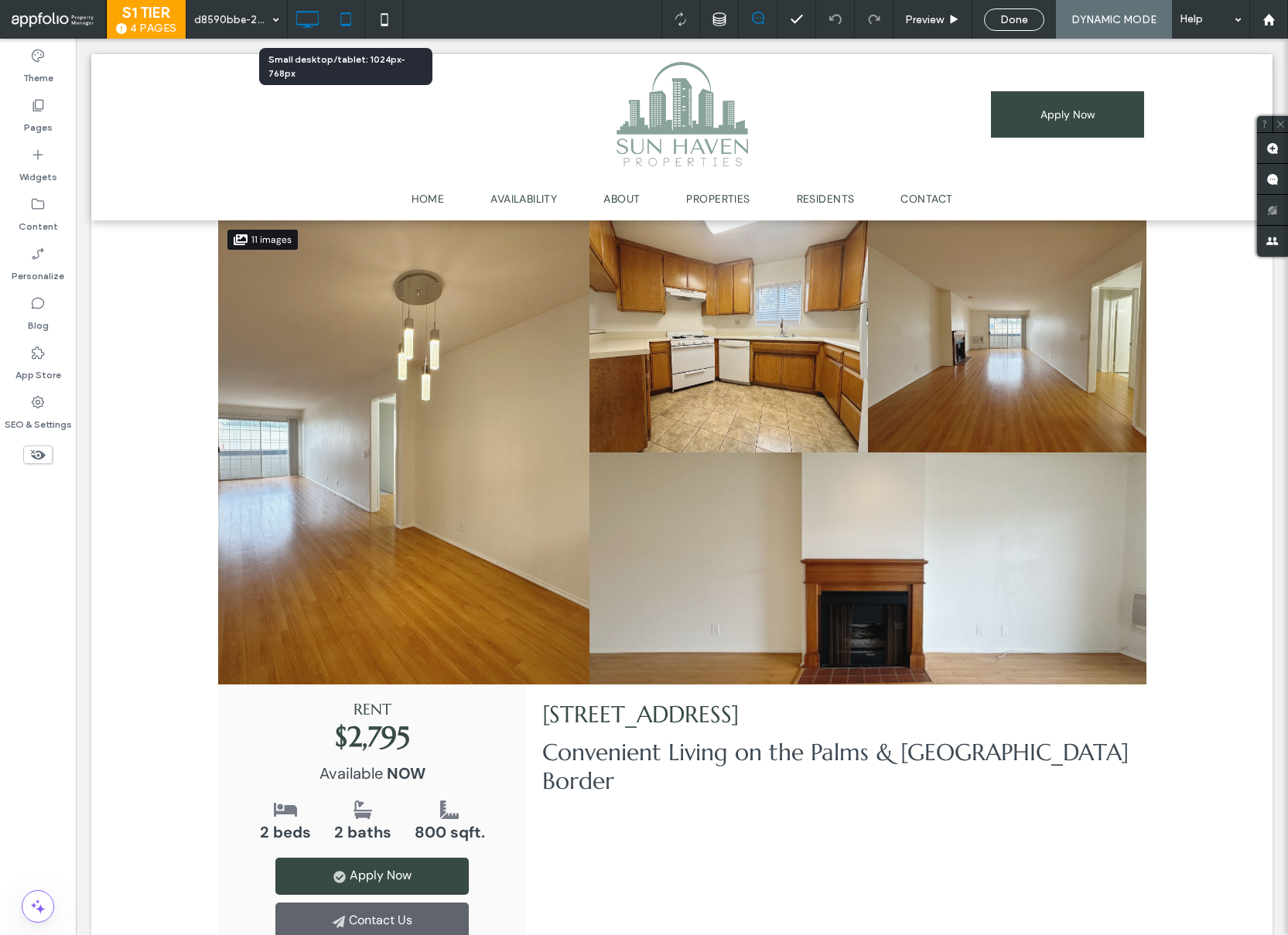
click at [337, 19] on icon at bounding box center [346, 19] width 31 height 31
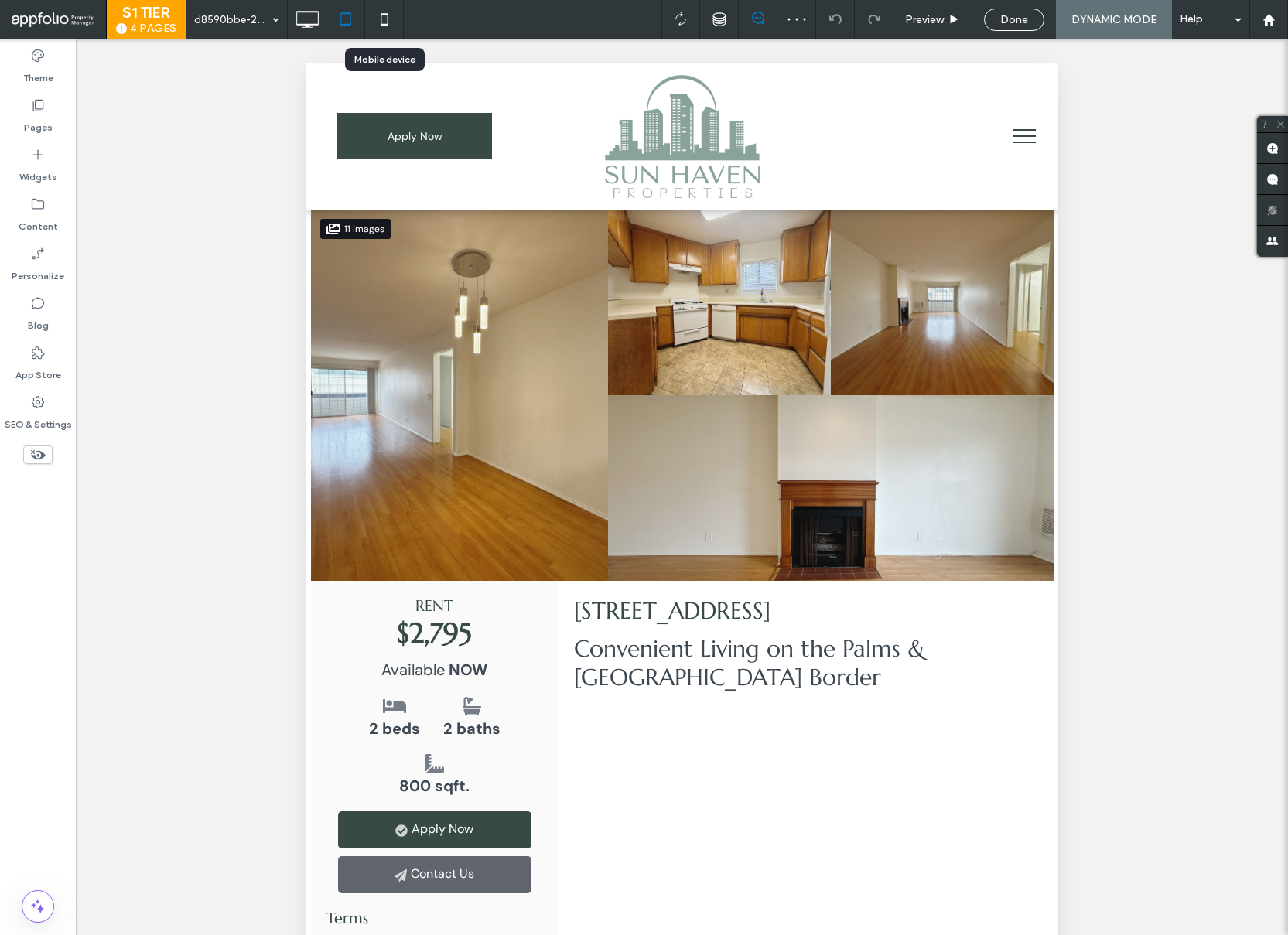
click at [366, 27] on div at bounding box center [384, 19] width 38 height 31
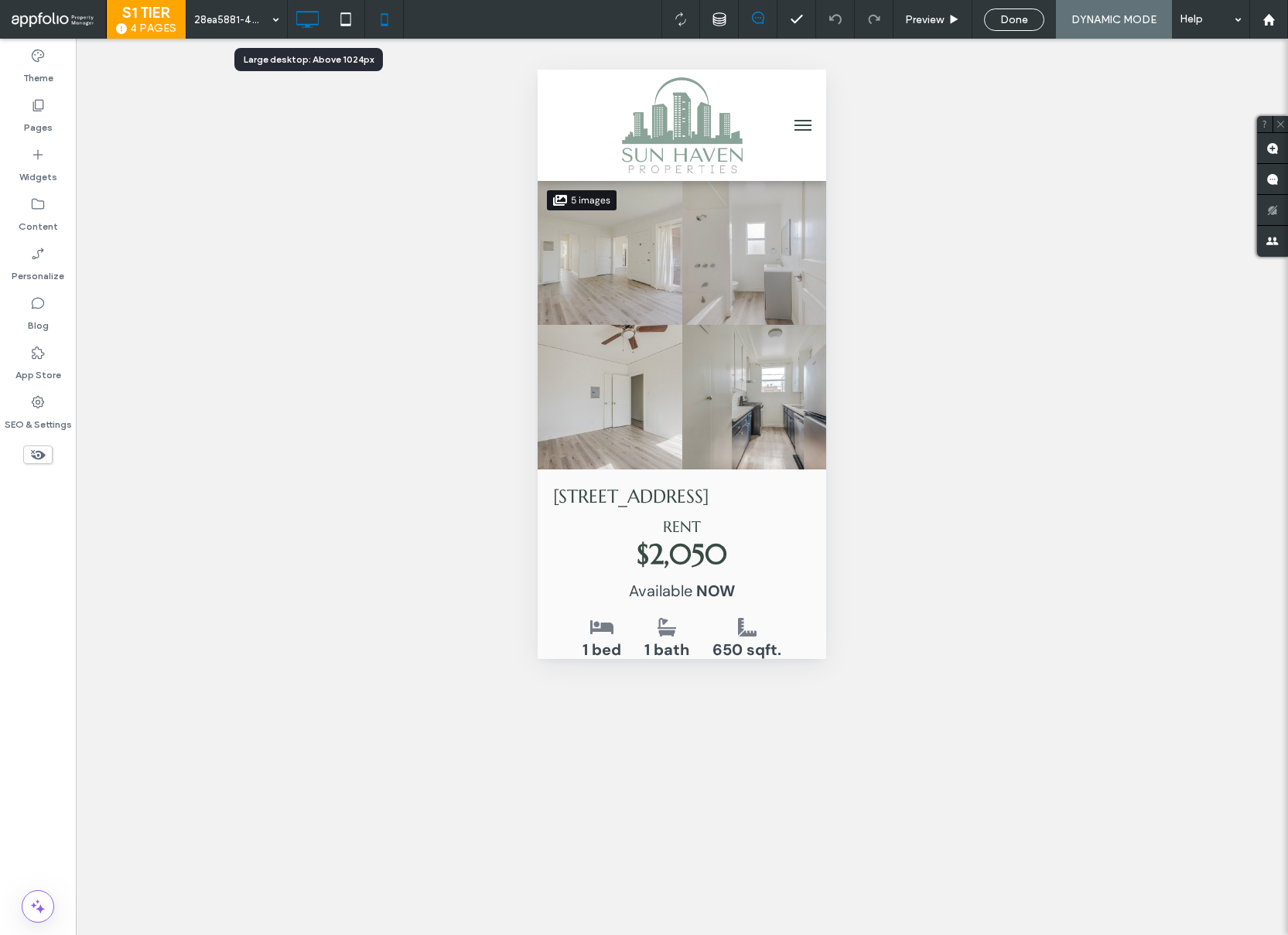
click at [318, 19] on use at bounding box center [308, 19] width 23 height 17
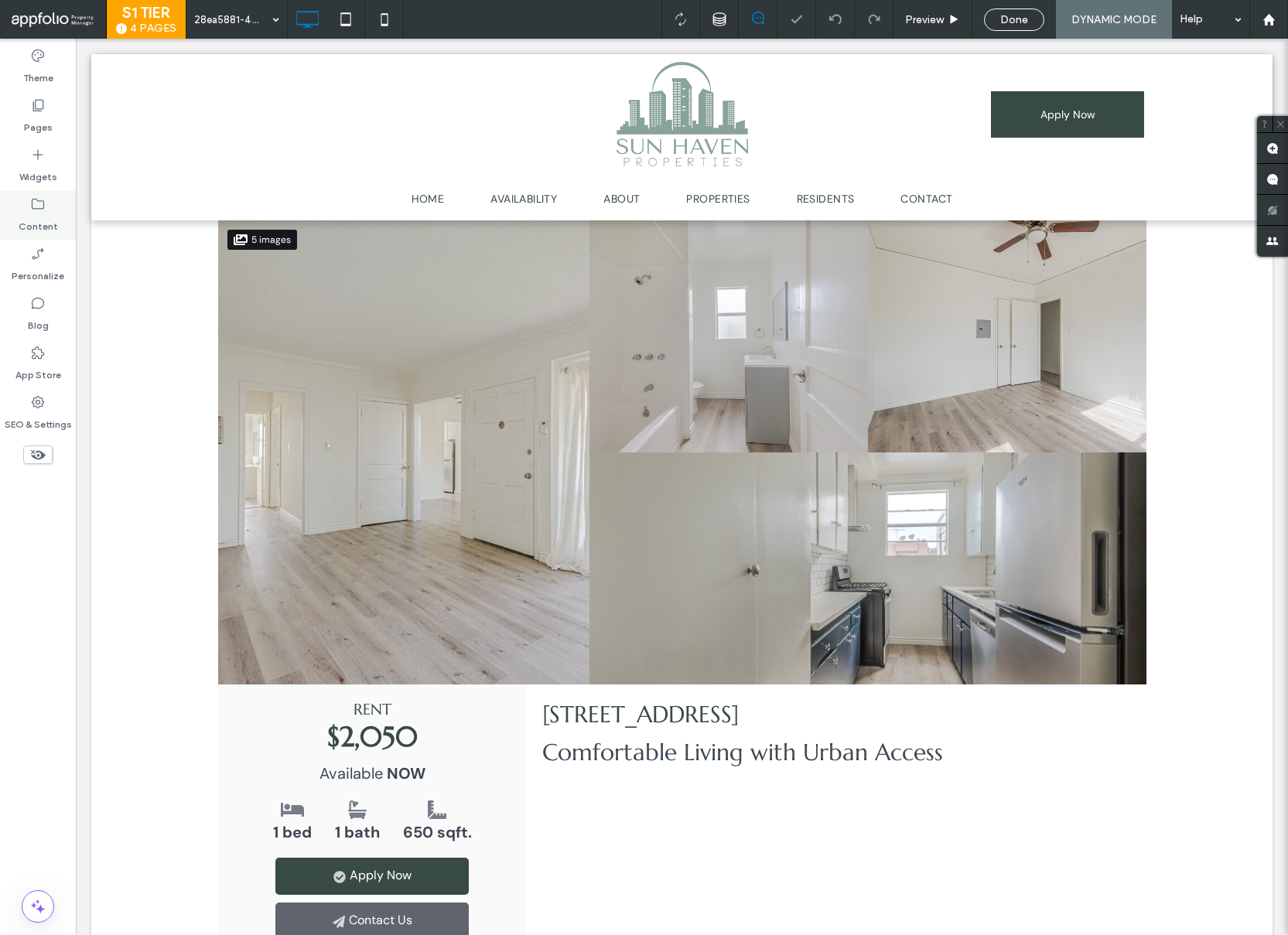
click at [40, 204] on icon at bounding box center [37, 204] width 15 height 15
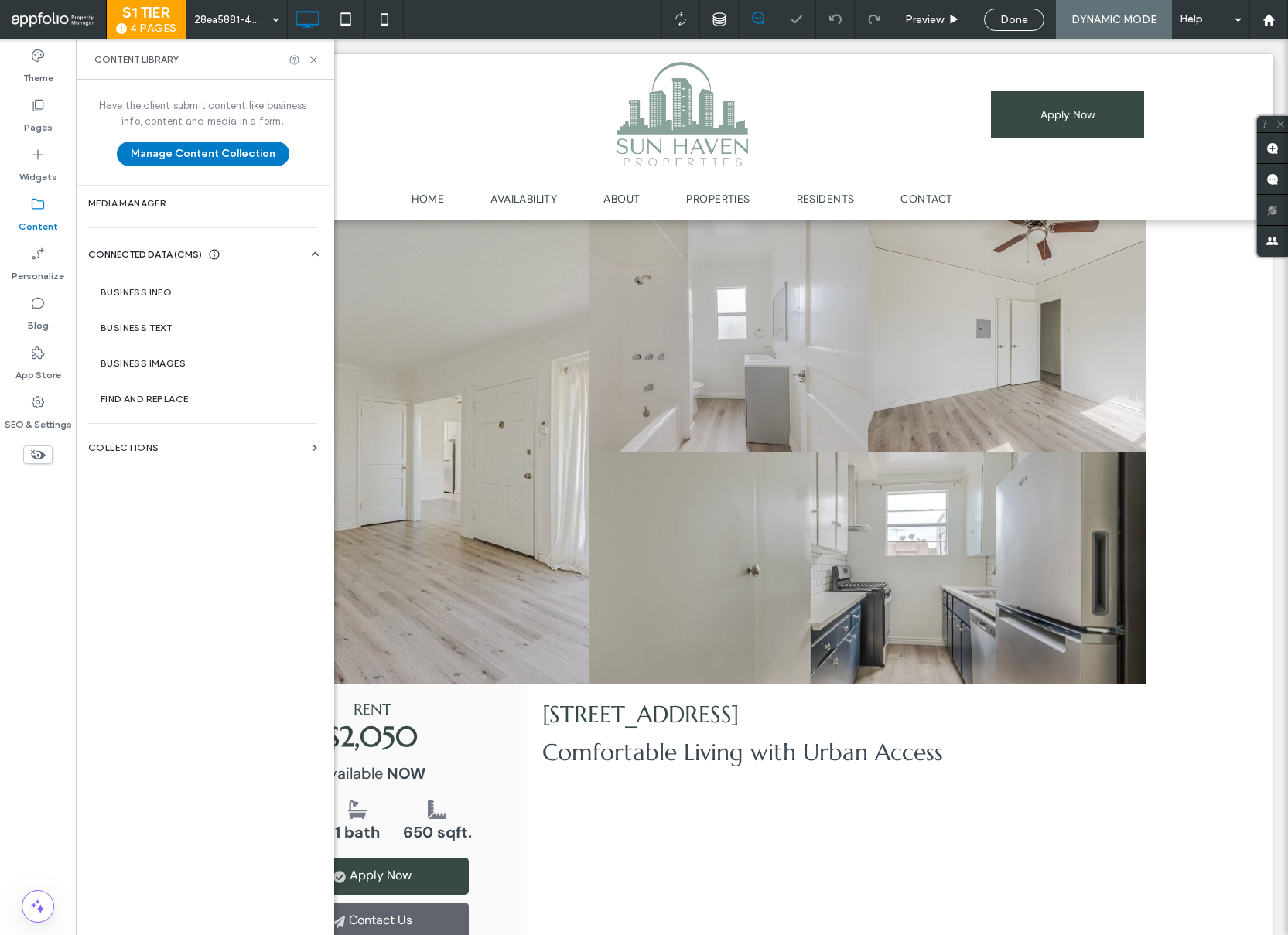
click at [40, 204] on icon at bounding box center [37, 204] width 15 height 15
drag, startPoint x: 309, startPoint y: 64, endPoint x: 234, endPoint y: 26, distance: 84.1
click at [309, 64] on icon at bounding box center [314, 60] width 11 height 11
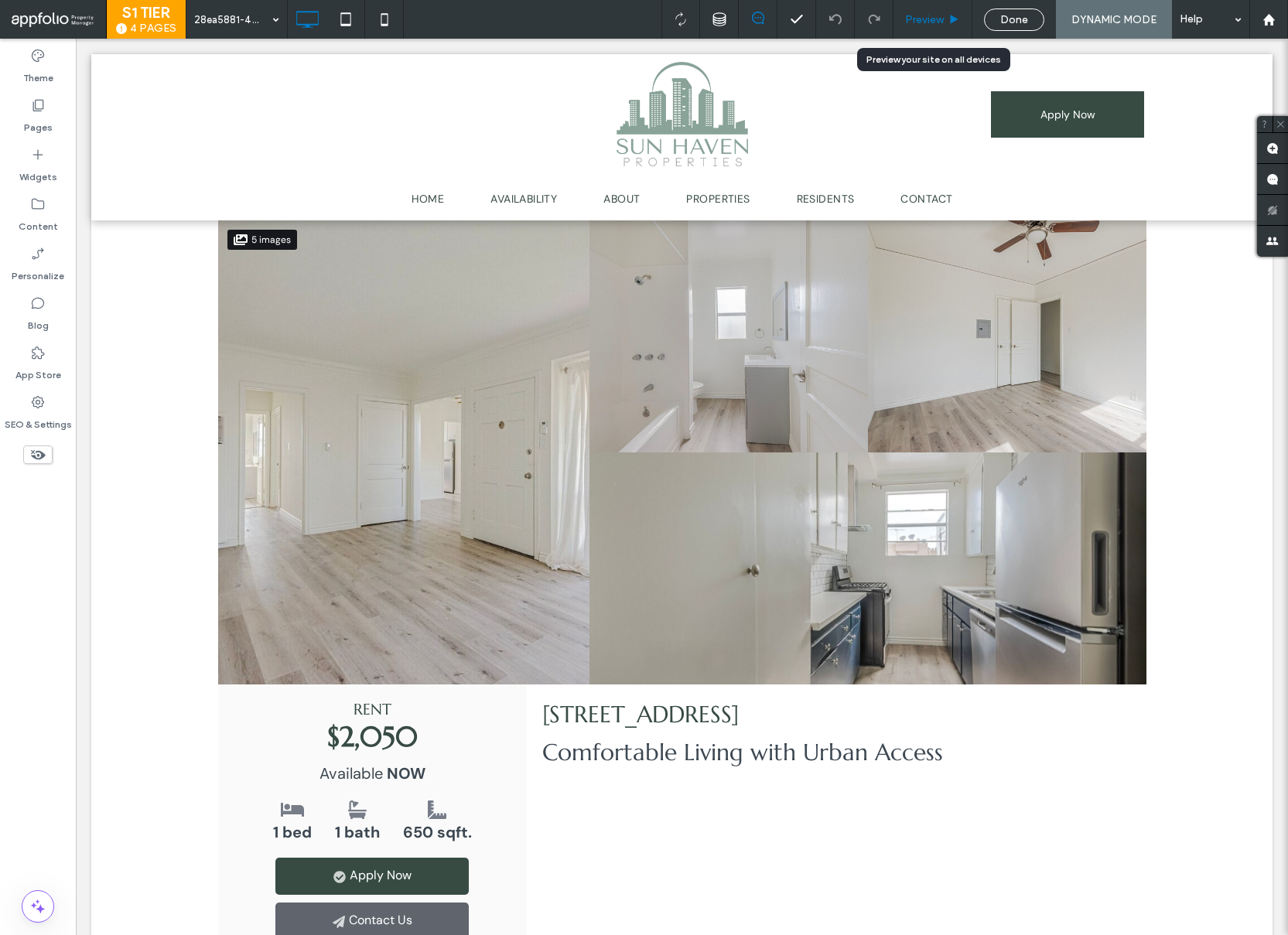
click at [935, 21] on span "Preview" at bounding box center [924, 19] width 39 height 13
